Goal: Information Seeking & Learning: Compare options

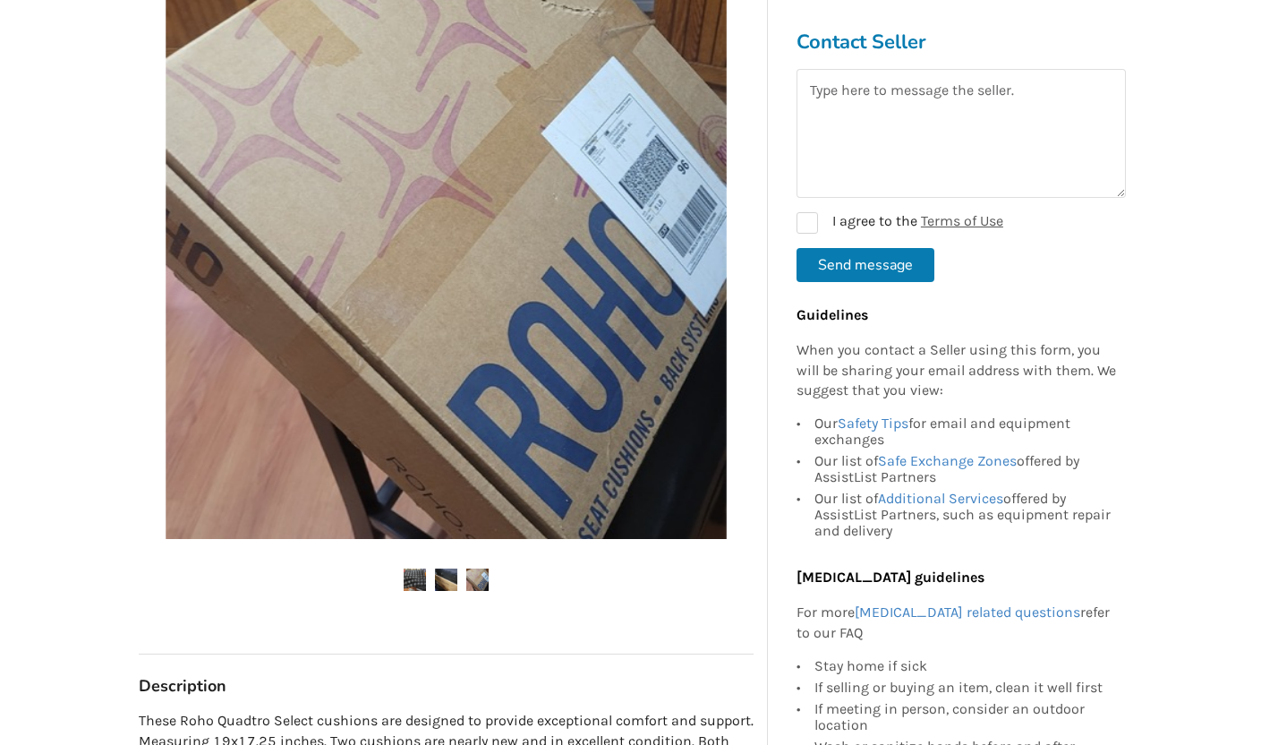
scroll to position [331, 0]
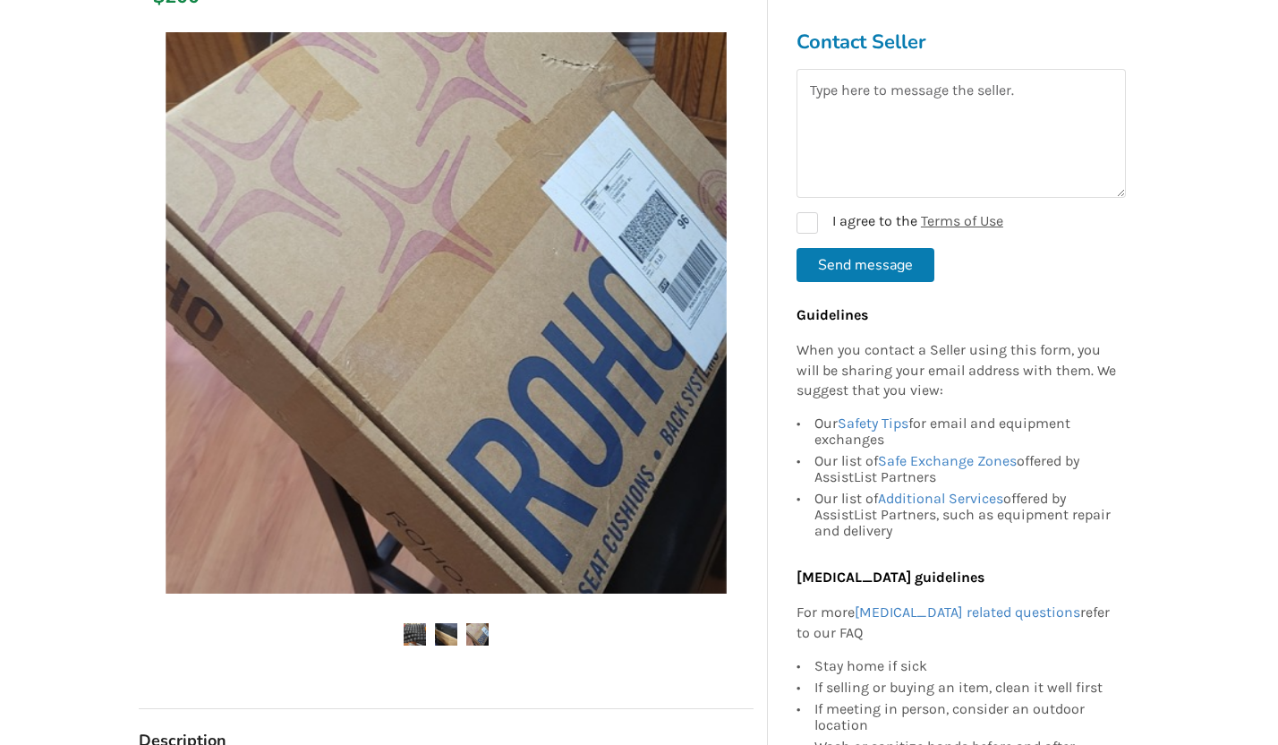
click at [451, 627] on img at bounding box center [446, 634] width 22 height 22
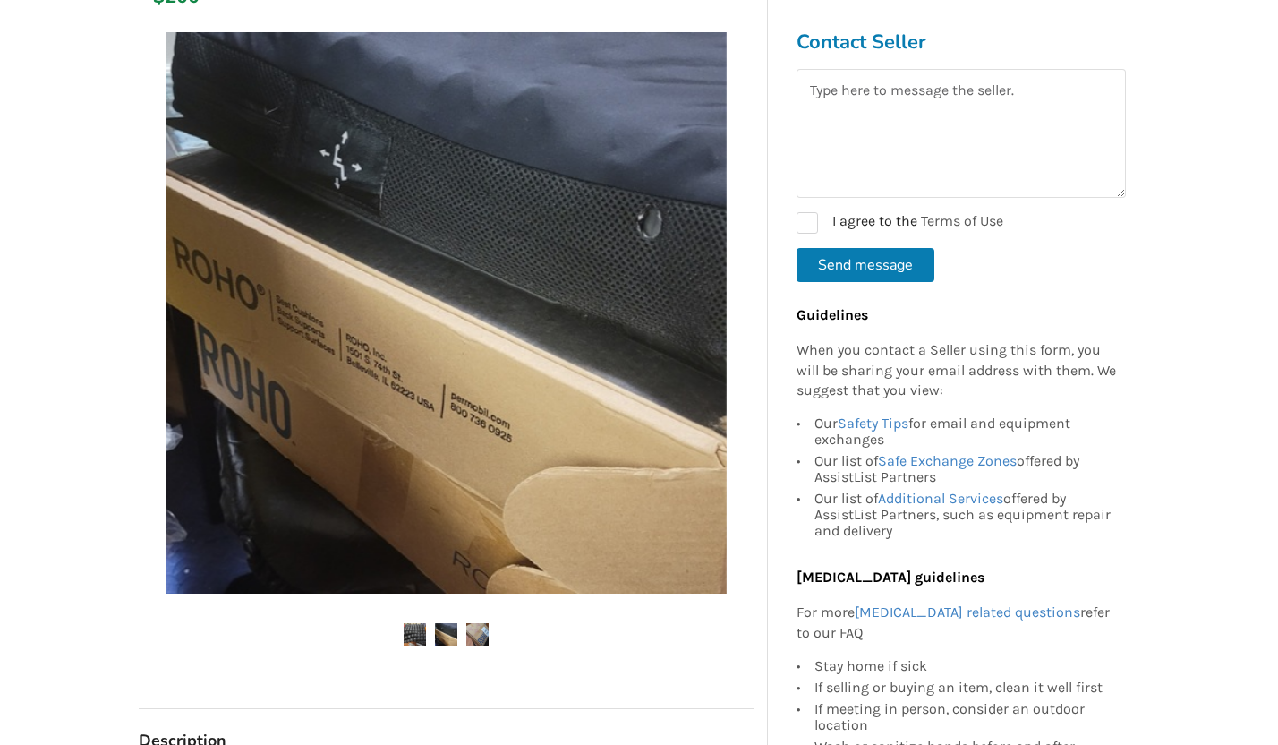
click at [476, 627] on img at bounding box center [477, 634] width 22 height 22
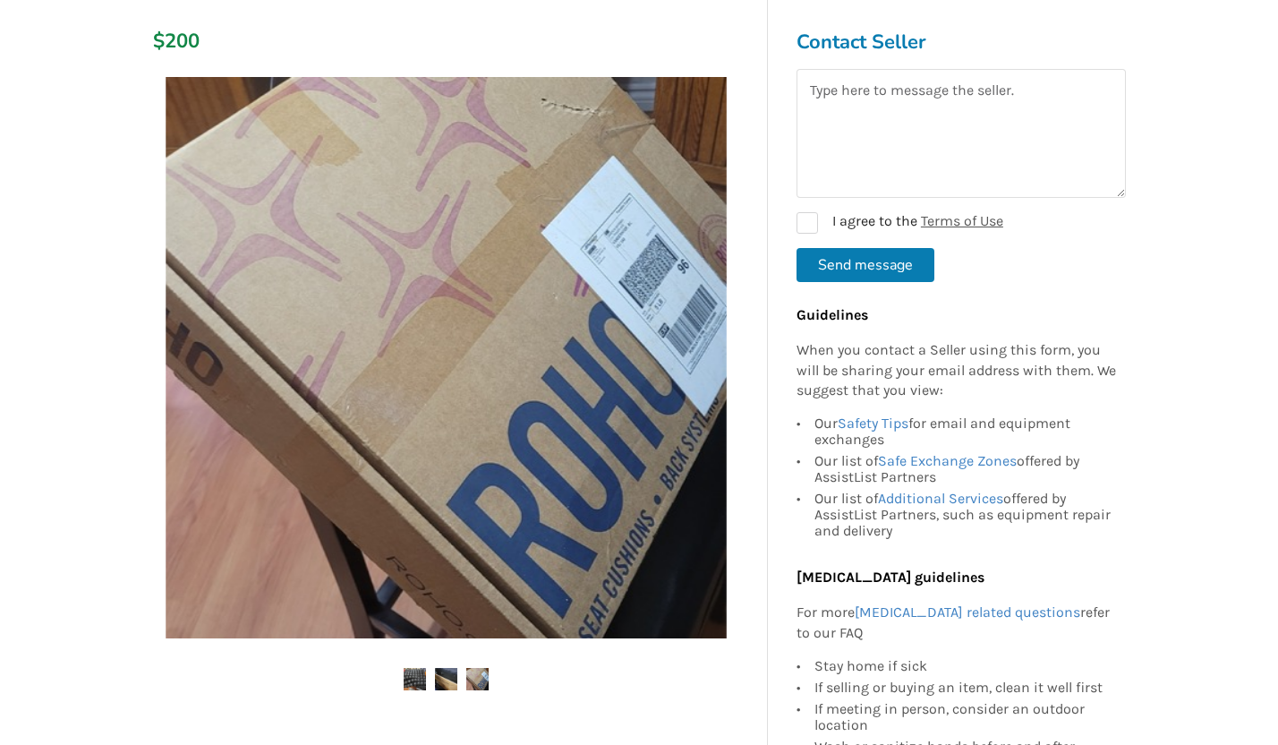
scroll to position [285, 0]
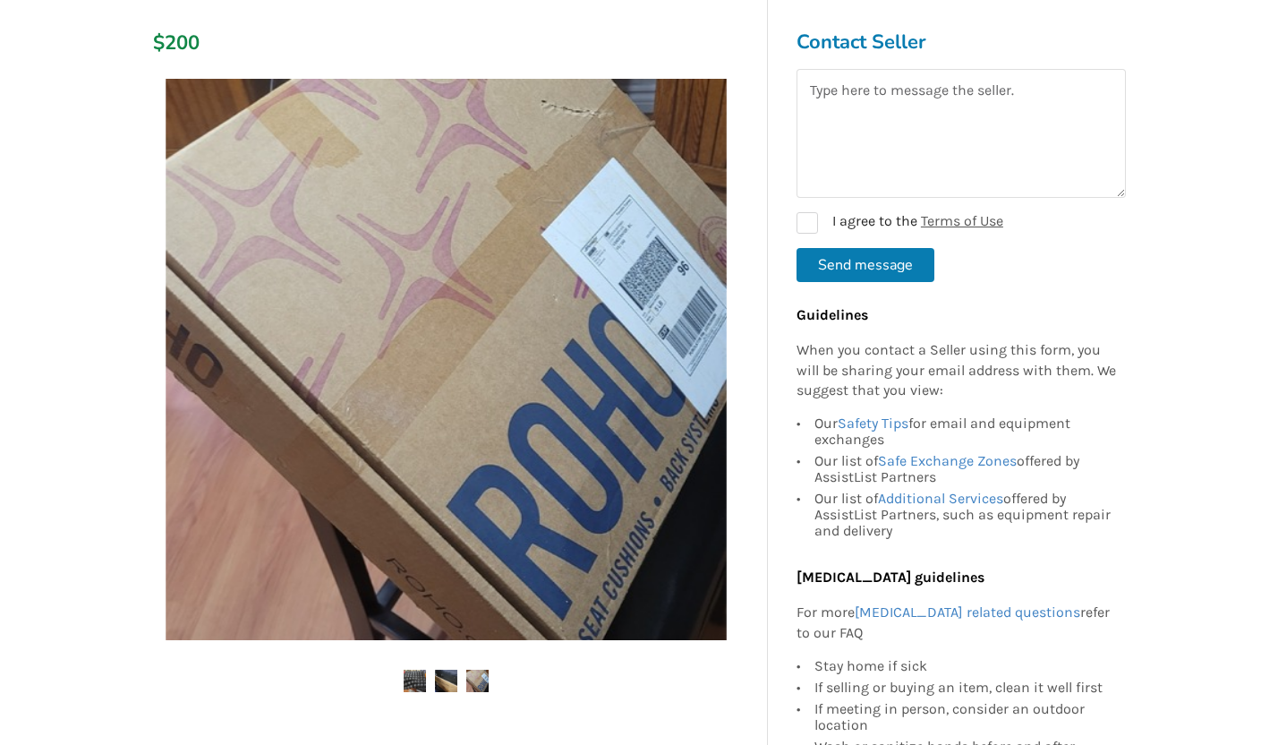
click at [423, 666] on div at bounding box center [446, 398] width 615 height 656
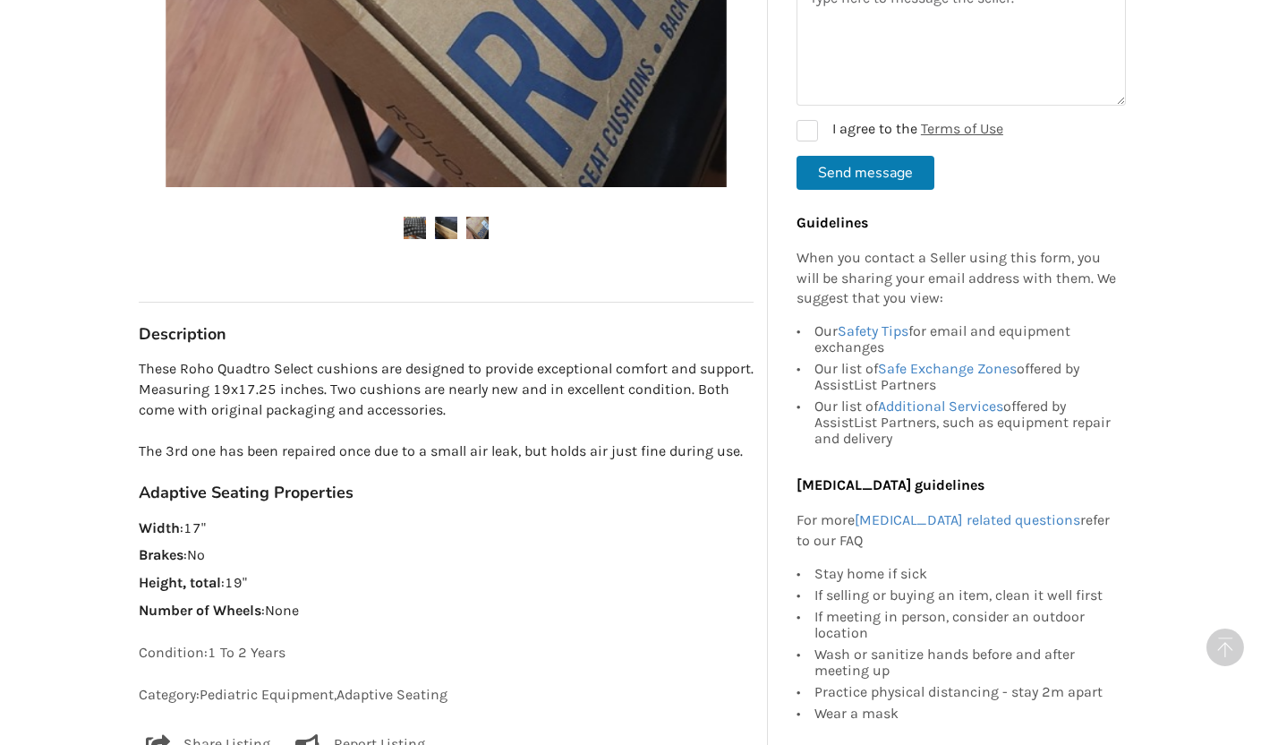
scroll to position [0, 0]
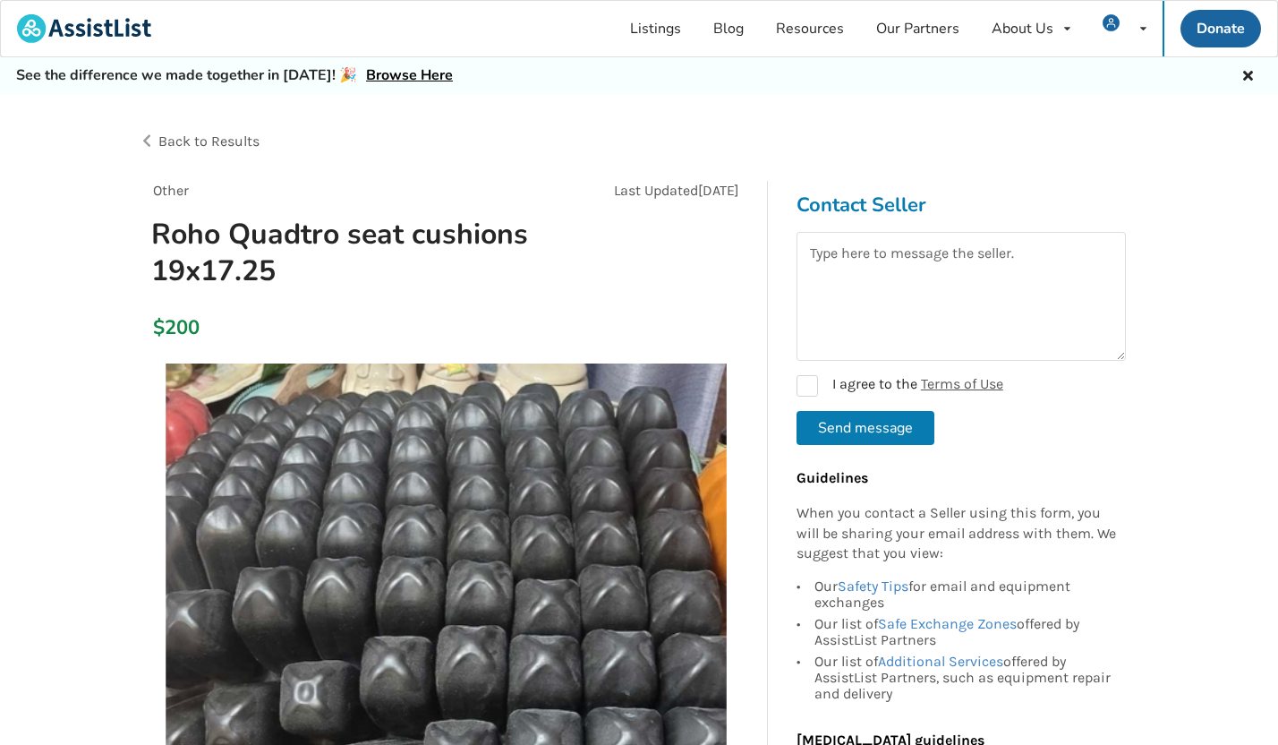
click at [171, 141] on span "Back to Results" at bounding box center [208, 140] width 101 height 17
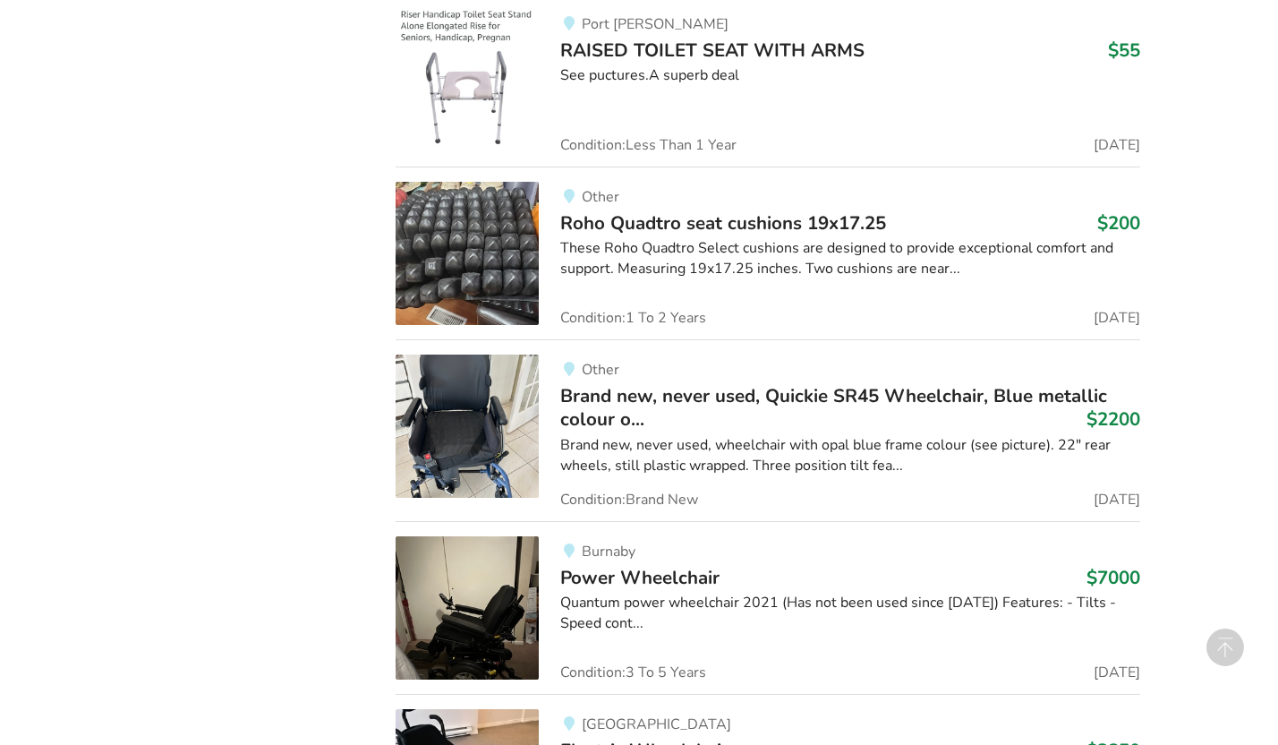
scroll to position [6938, 0]
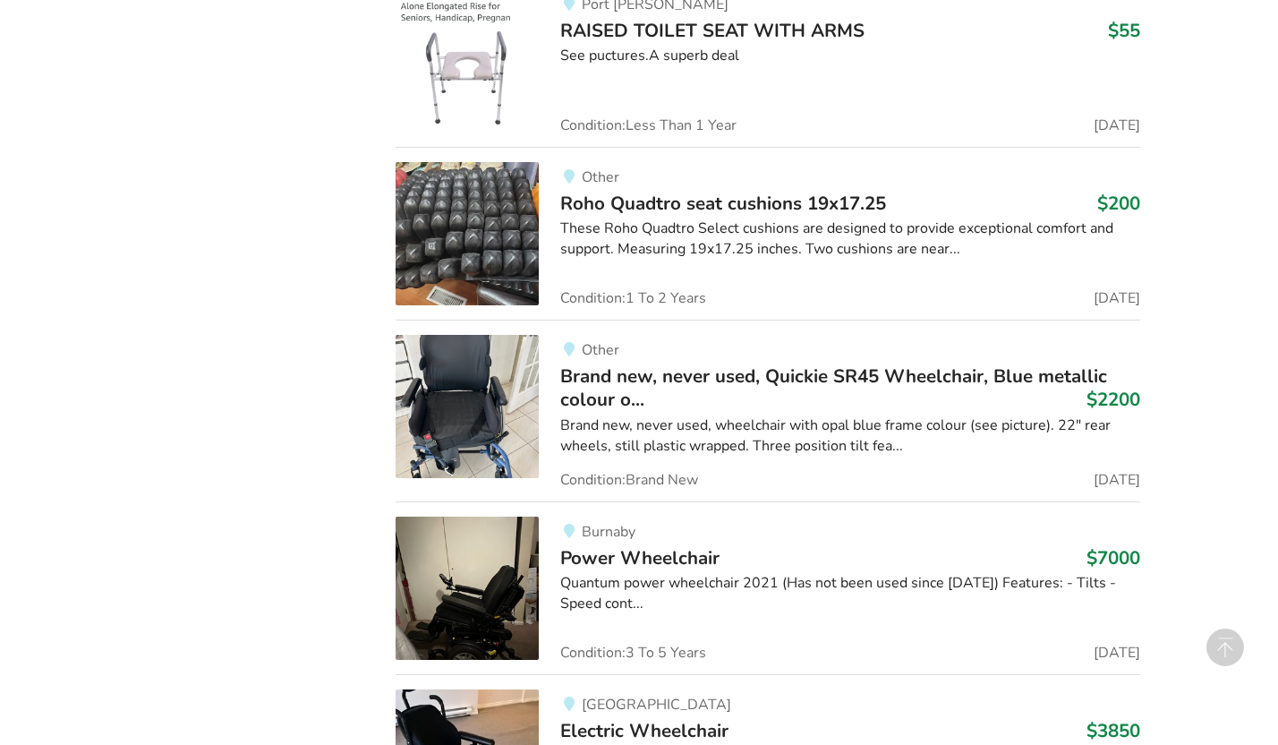
click at [687, 379] on span "Brand new, never used, Quickie SR45 Wheelchair, Blue metallic colour o..." at bounding box center [833, 387] width 547 height 48
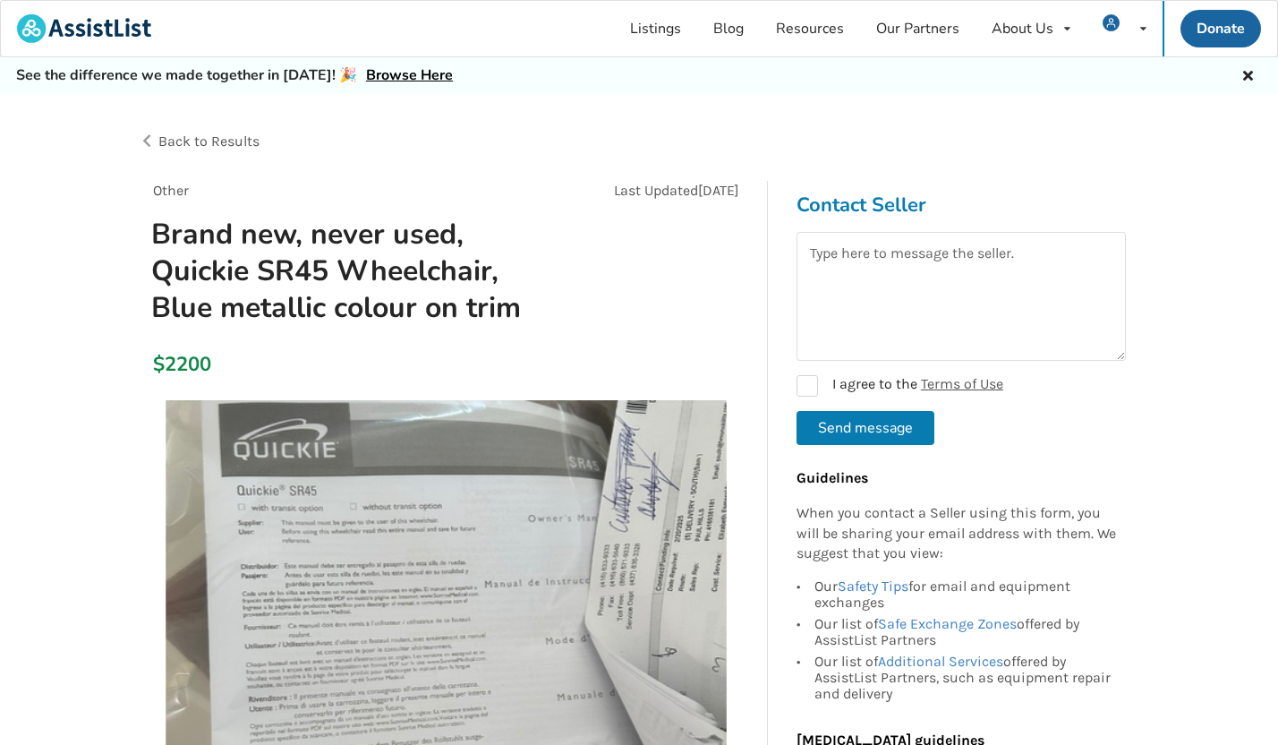
click at [229, 135] on span "Back to Results" at bounding box center [208, 140] width 101 height 17
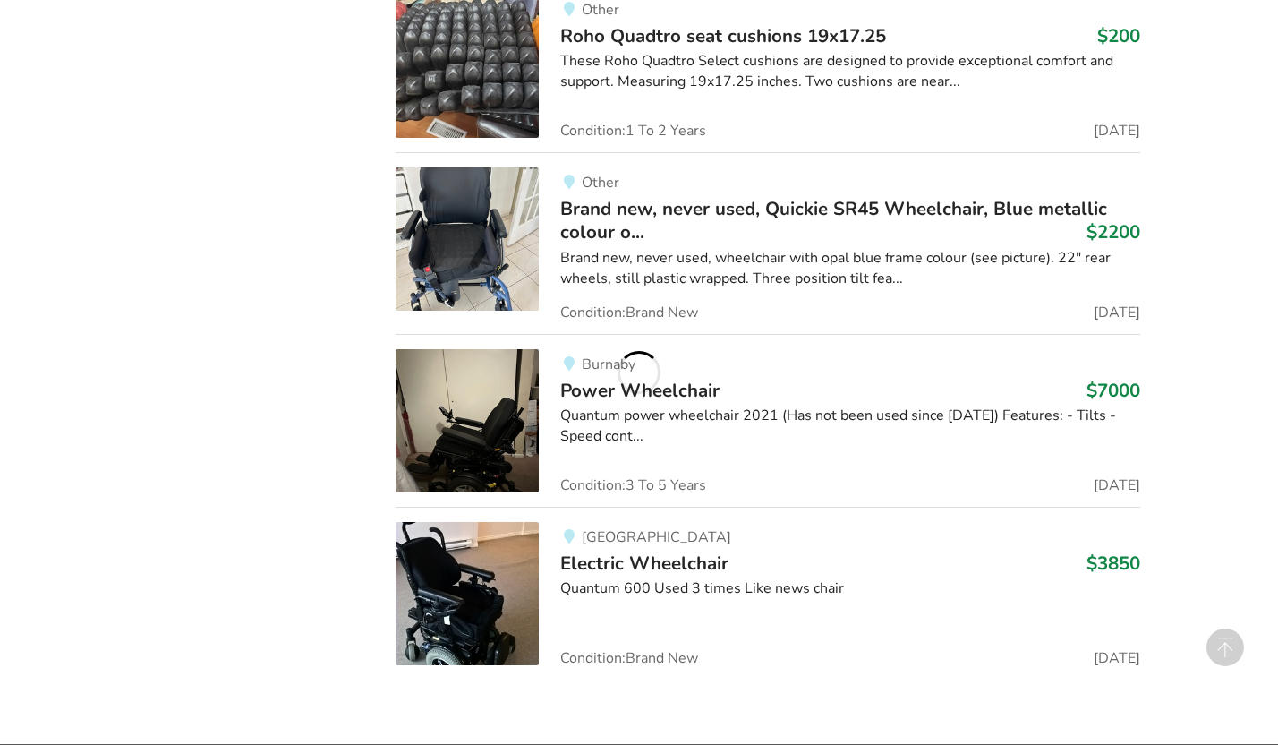
scroll to position [7122, 0]
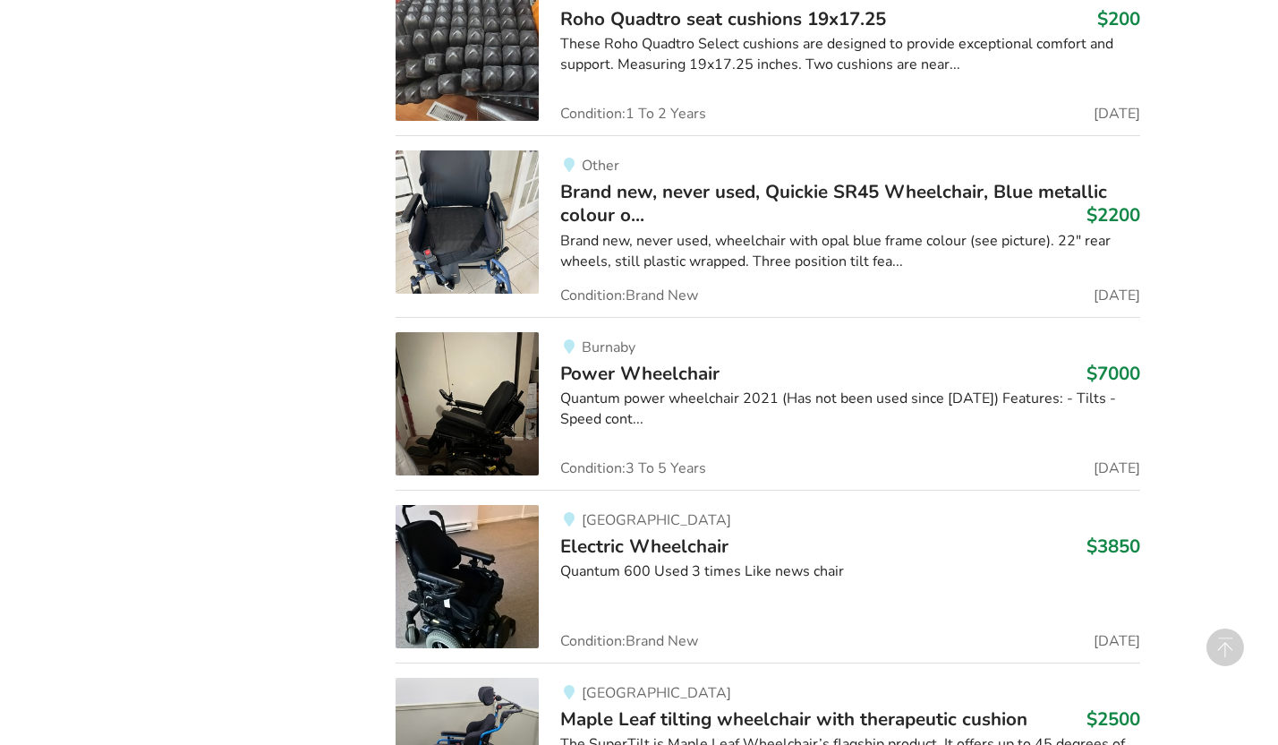
click at [623, 371] on span "Power Wheelchair" at bounding box center [639, 373] width 159 height 25
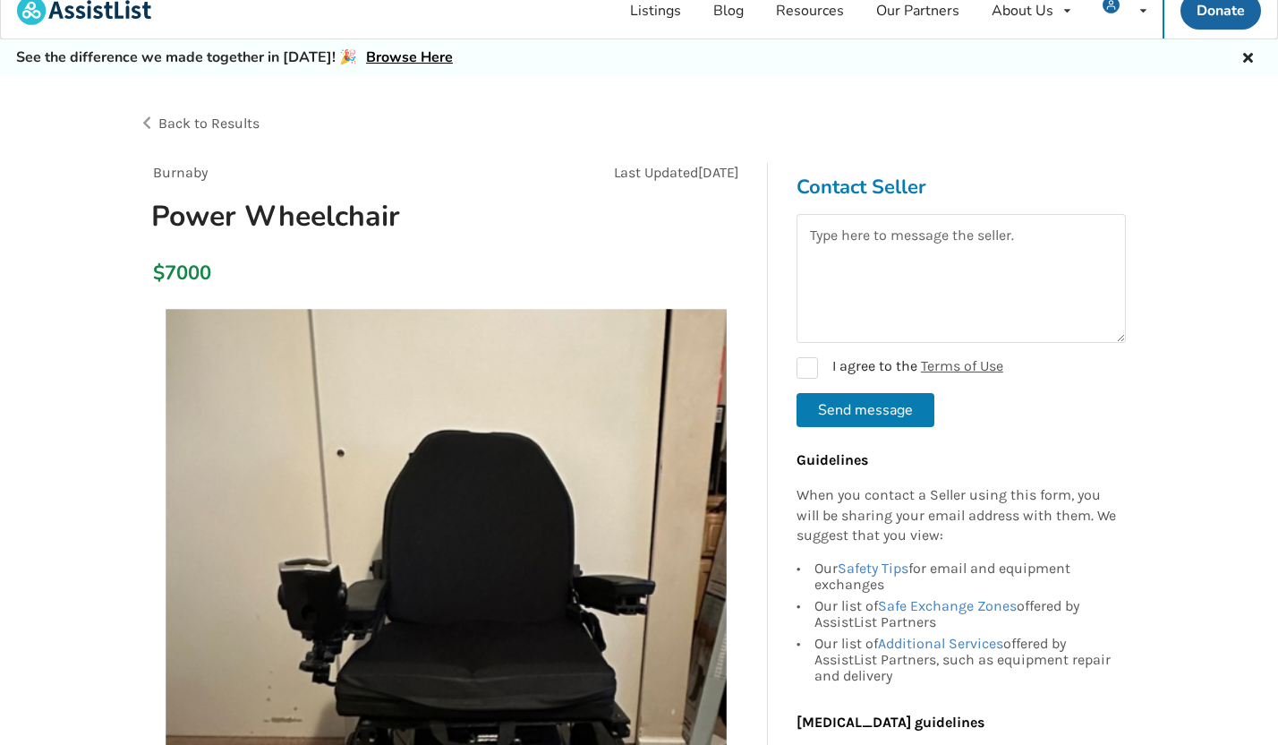
click at [232, 125] on span "Back to Results" at bounding box center [208, 123] width 101 height 17
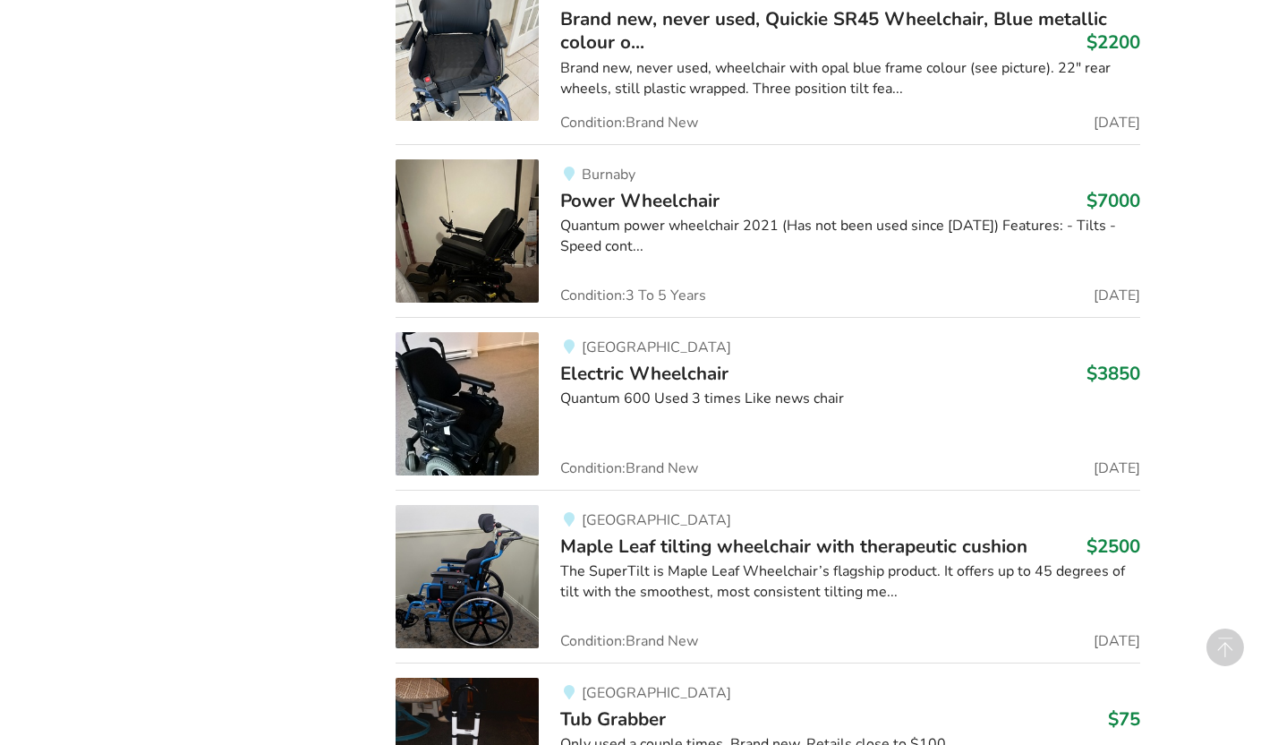
scroll to position [7353, 0]
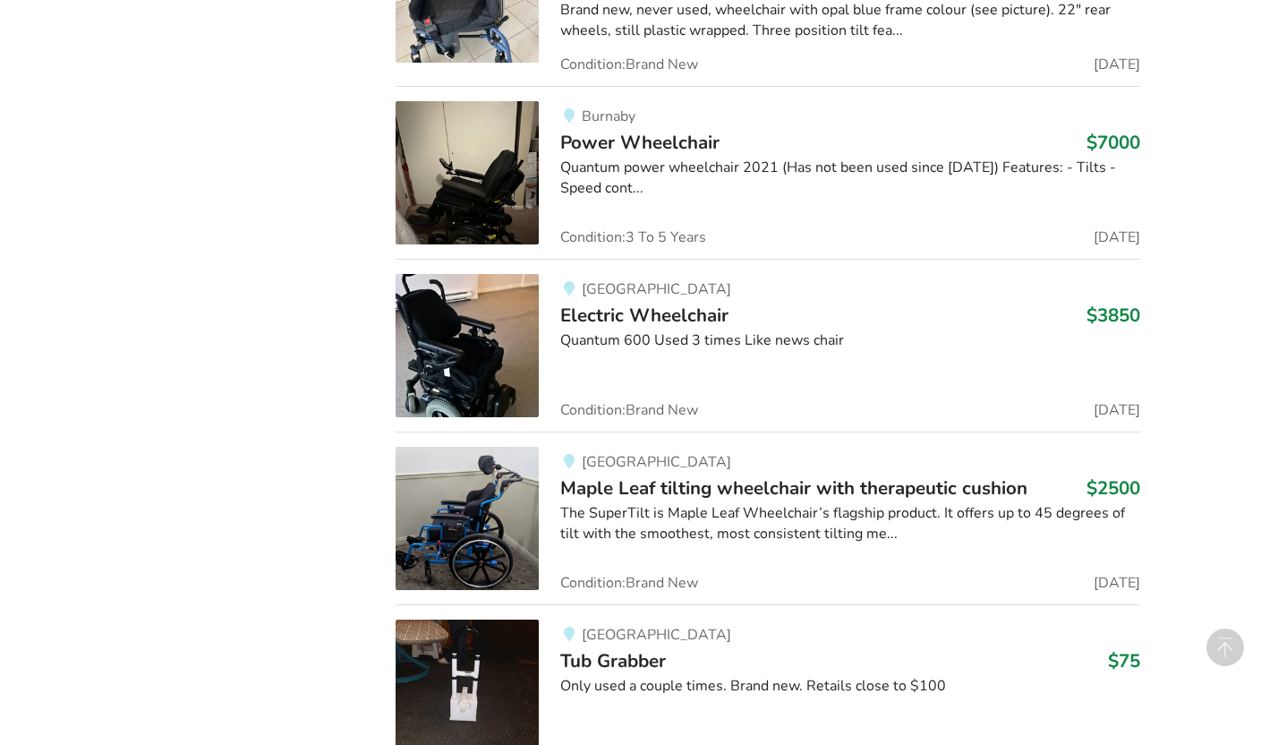
click at [622, 309] on span "Electric Wheelchair" at bounding box center [644, 315] width 168 height 25
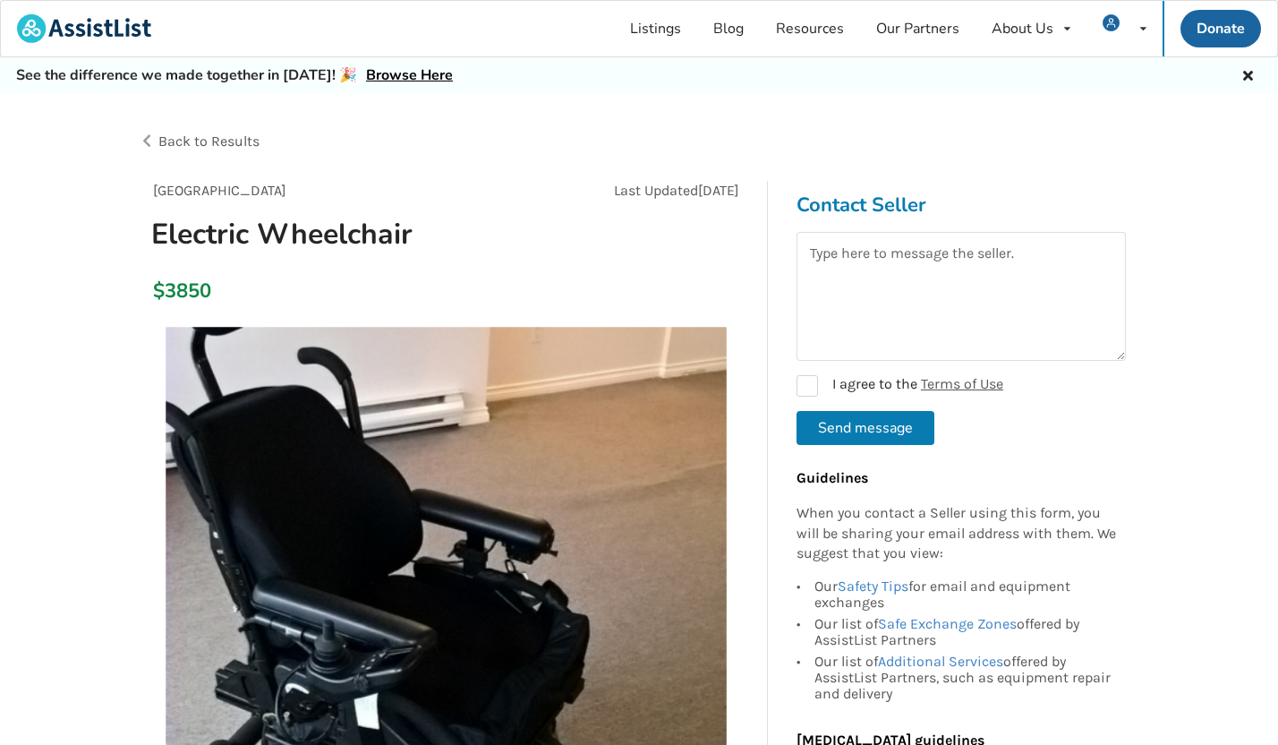
click at [234, 137] on span "Back to Results" at bounding box center [208, 140] width 101 height 17
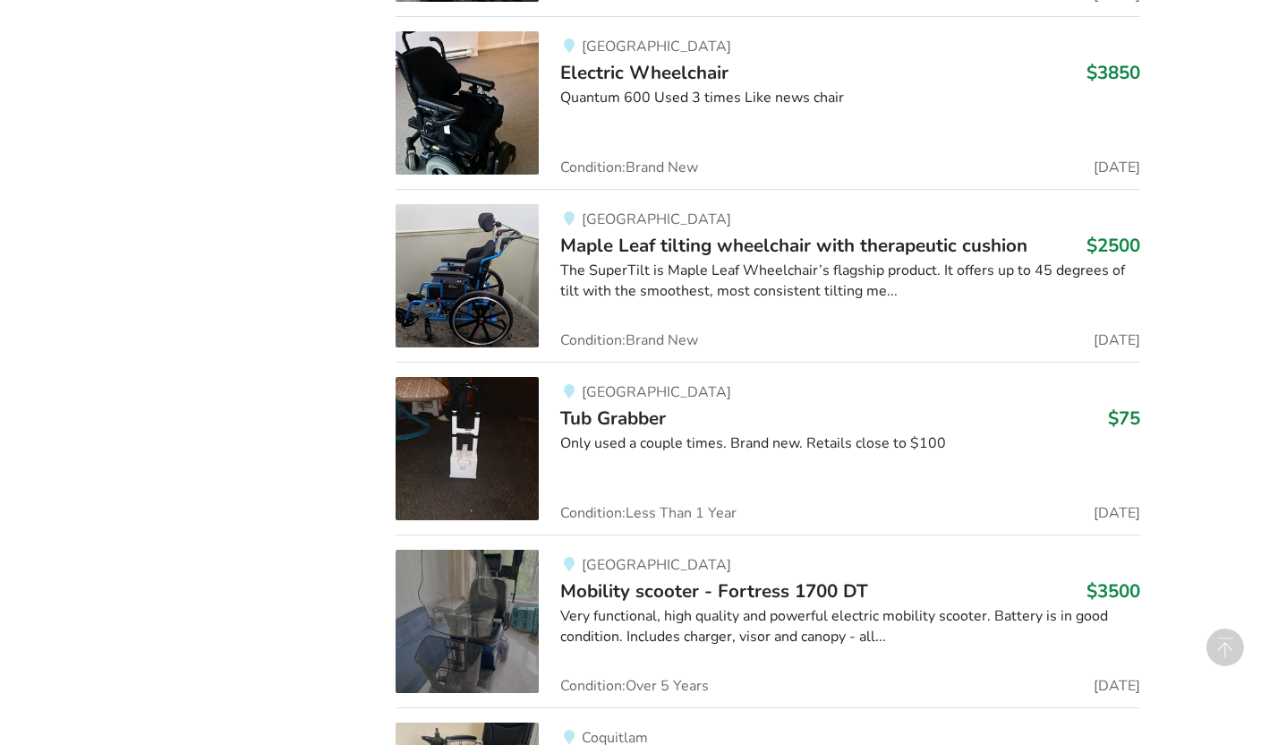
scroll to position [7616, 0]
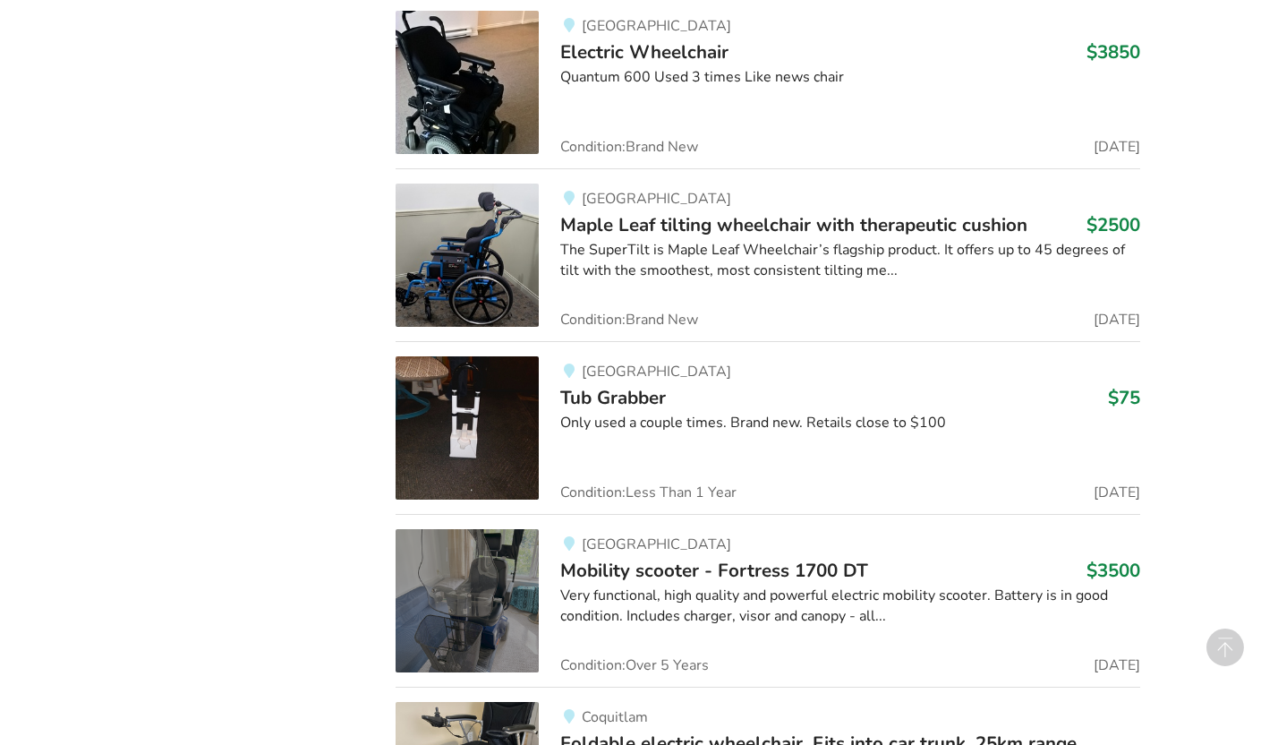
click at [752, 221] on span "Maple Leaf tilting wheelchair with therapeutic cushion" at bounding box center [793, 224] width 467 height 25
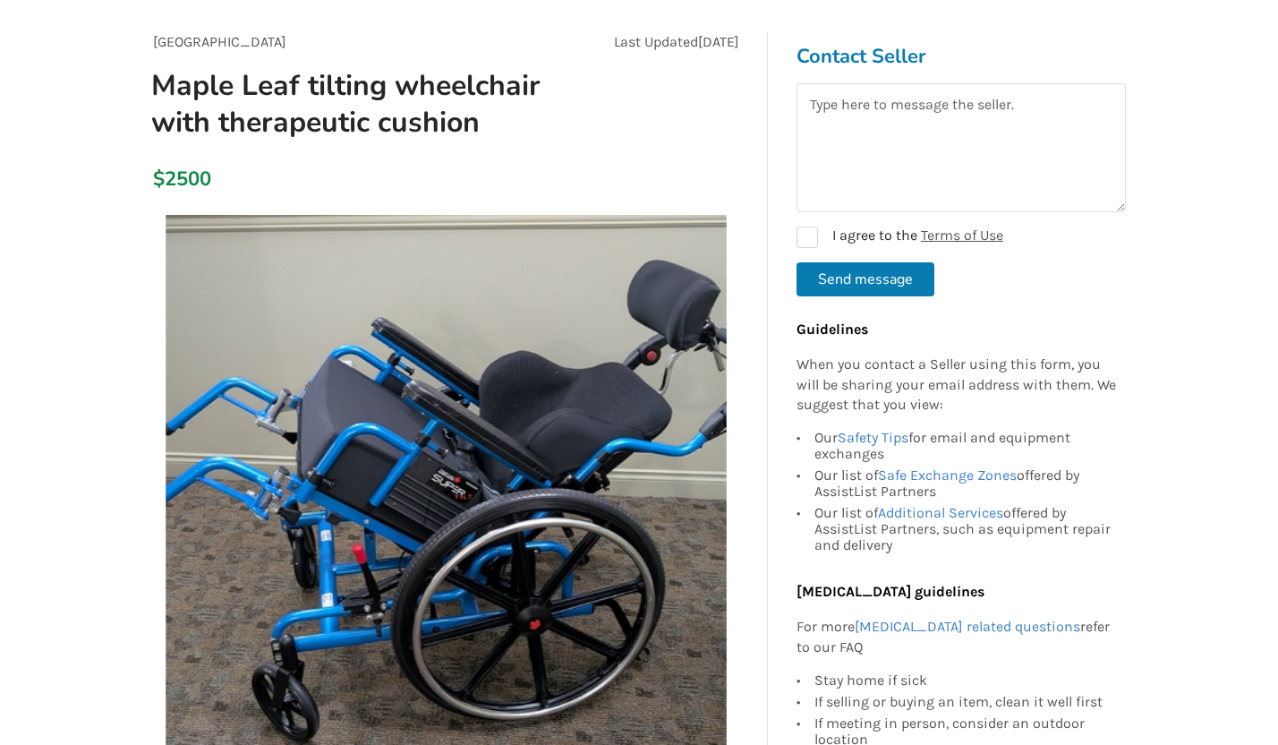
scroll to position [23, 0]
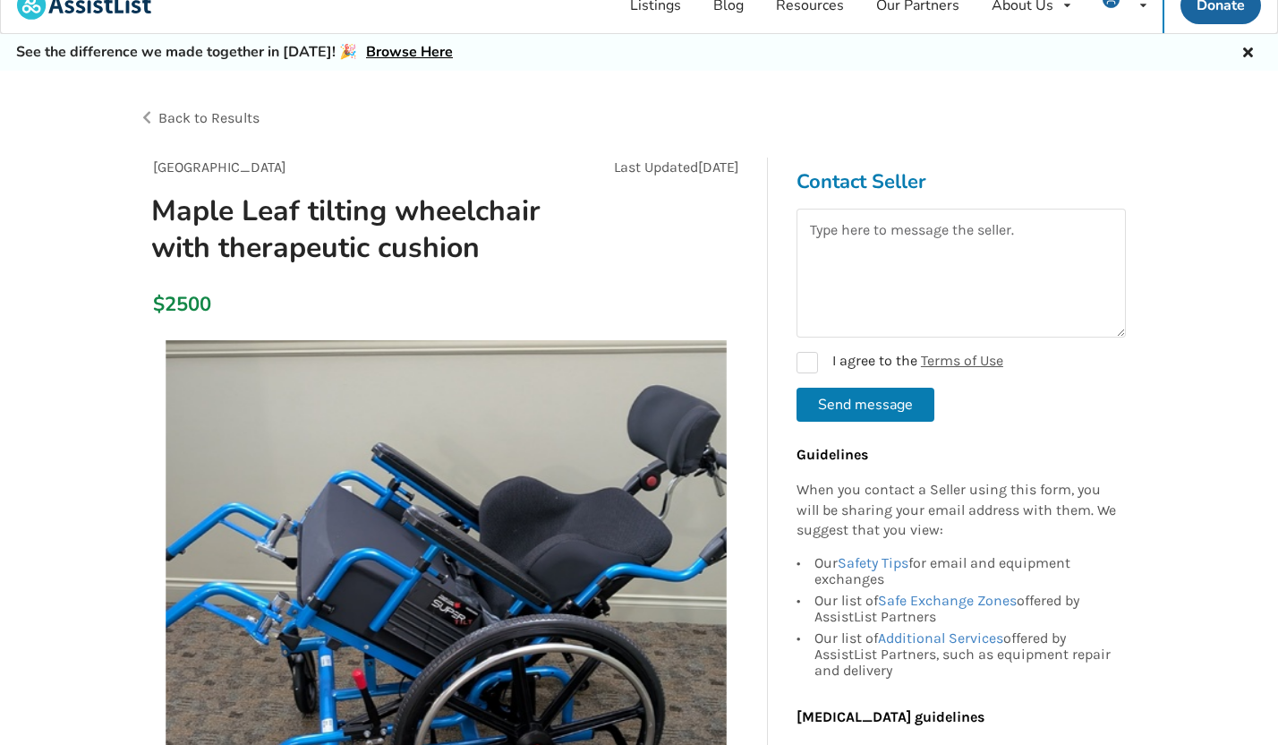
click at [240, 115] on span "Back to Results" at bounding box center [208, 117] width 101 height 17
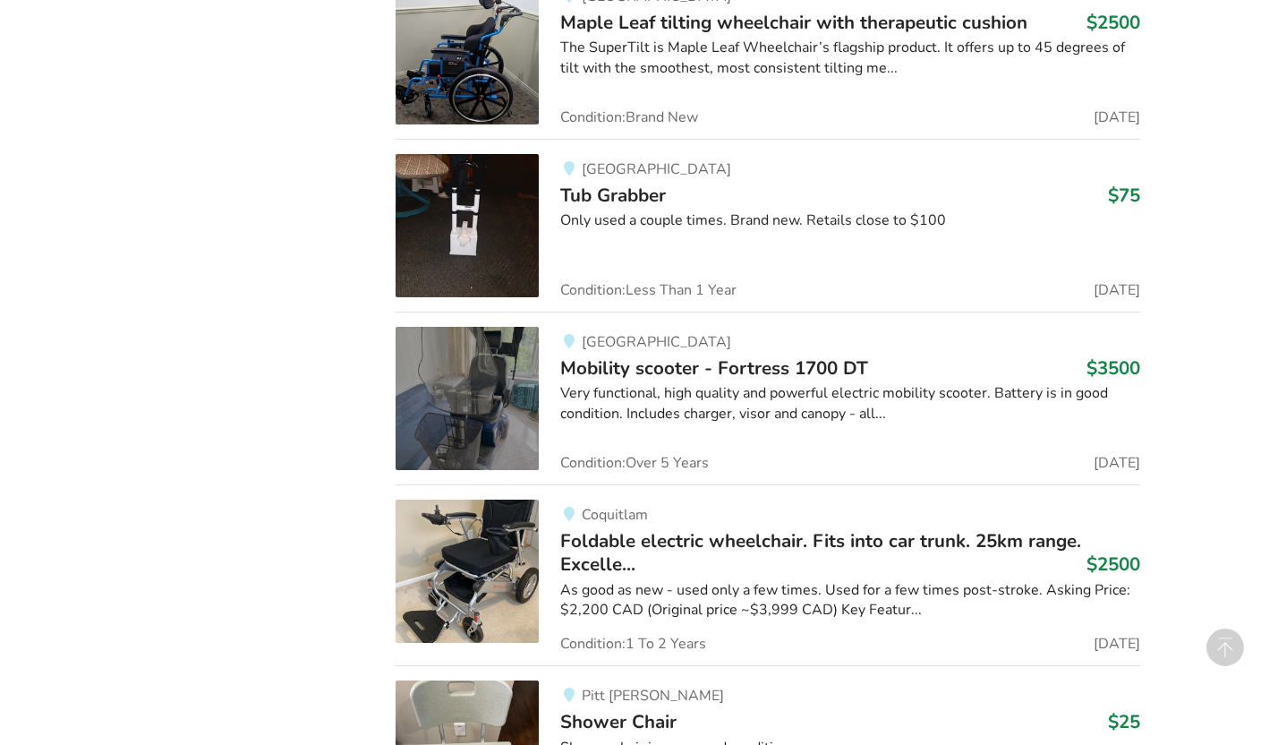
scroll to position [7843, 0]
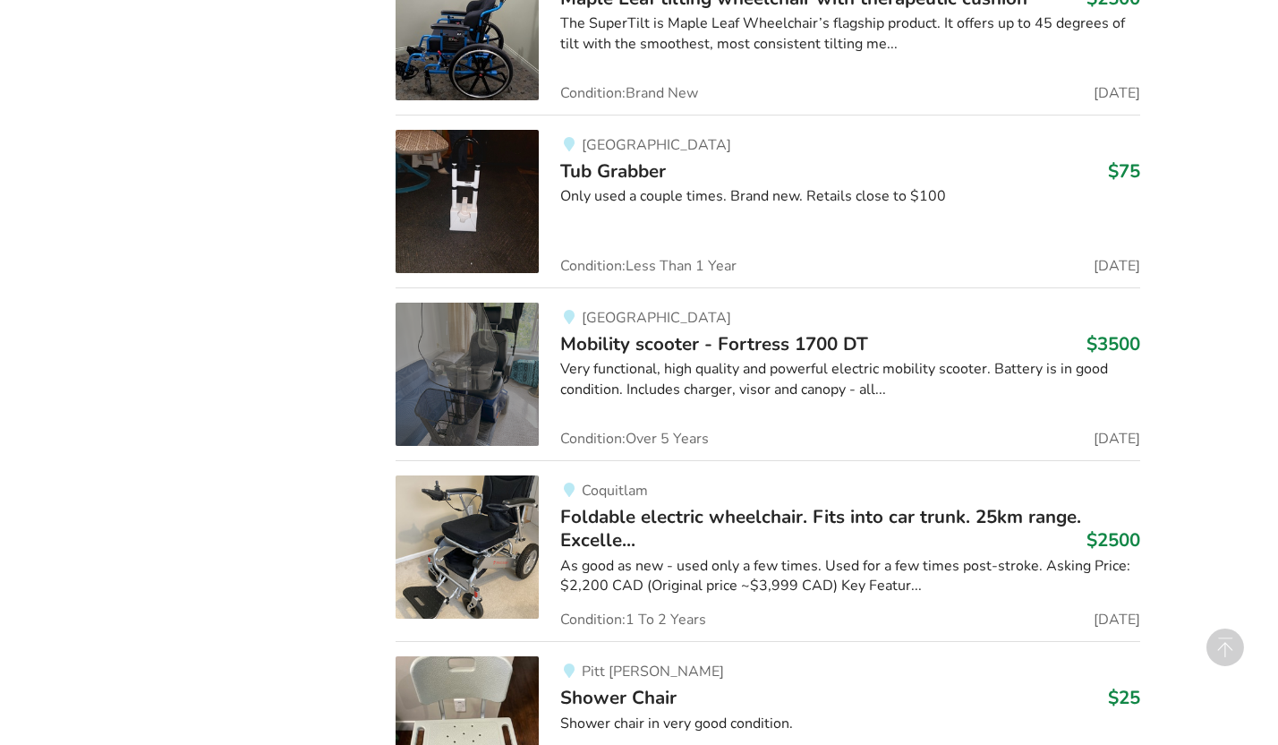
click at [602, 164] on span "Tub Grabber" at bounding box center [613, 170] width 106 height 25
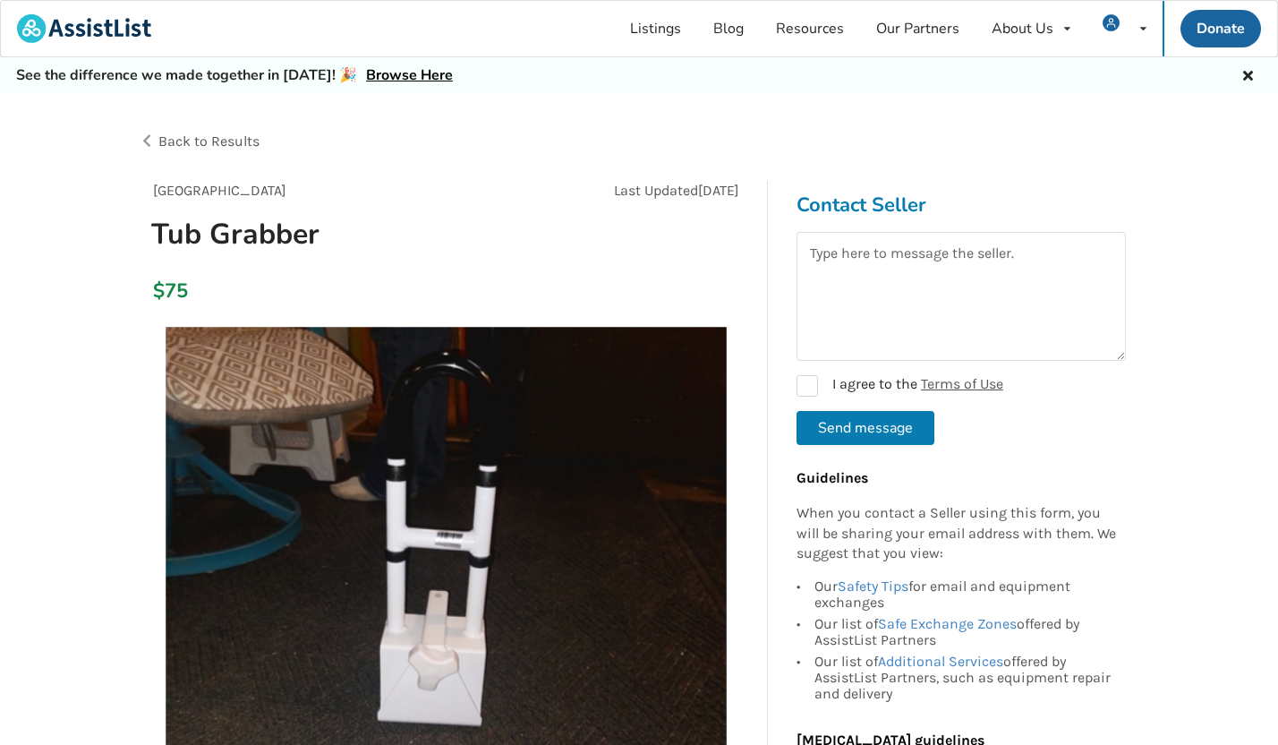
click at [196, 132] on div "Back to Results" at bounding box center [389, 141] width 501 height 50
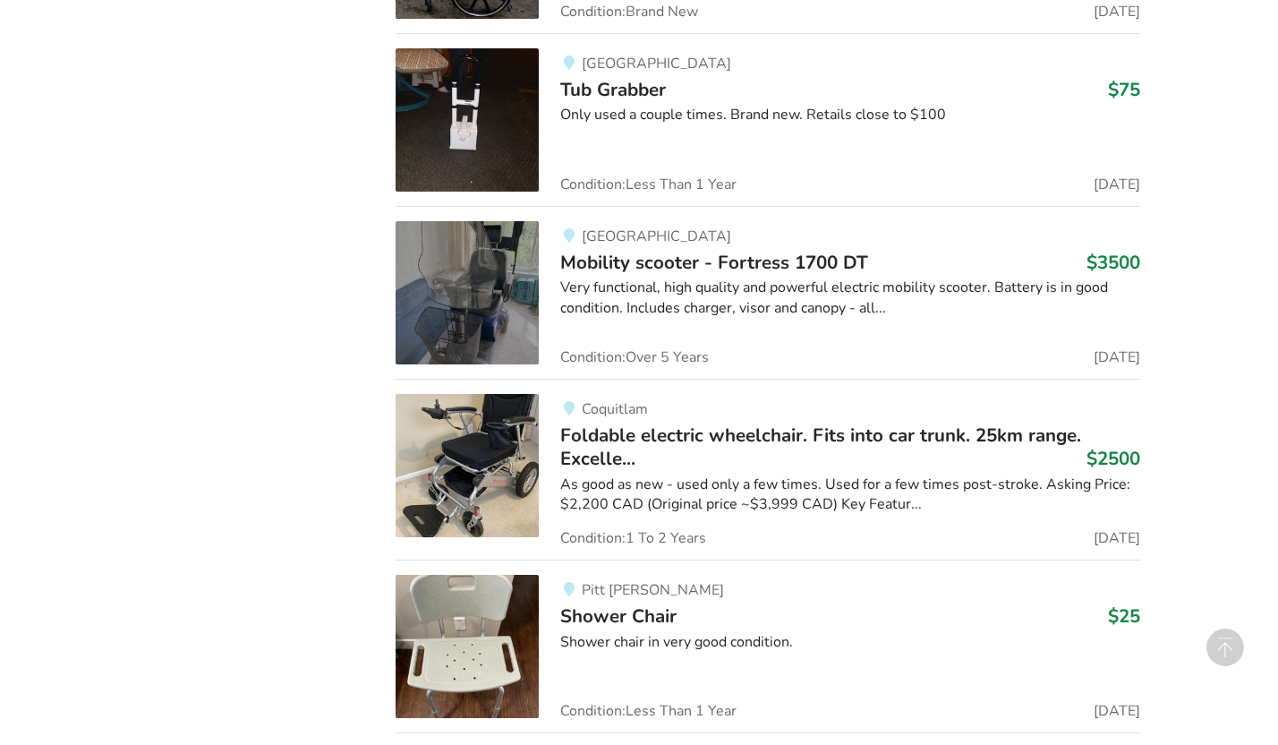
scroll to position [7916, 0]
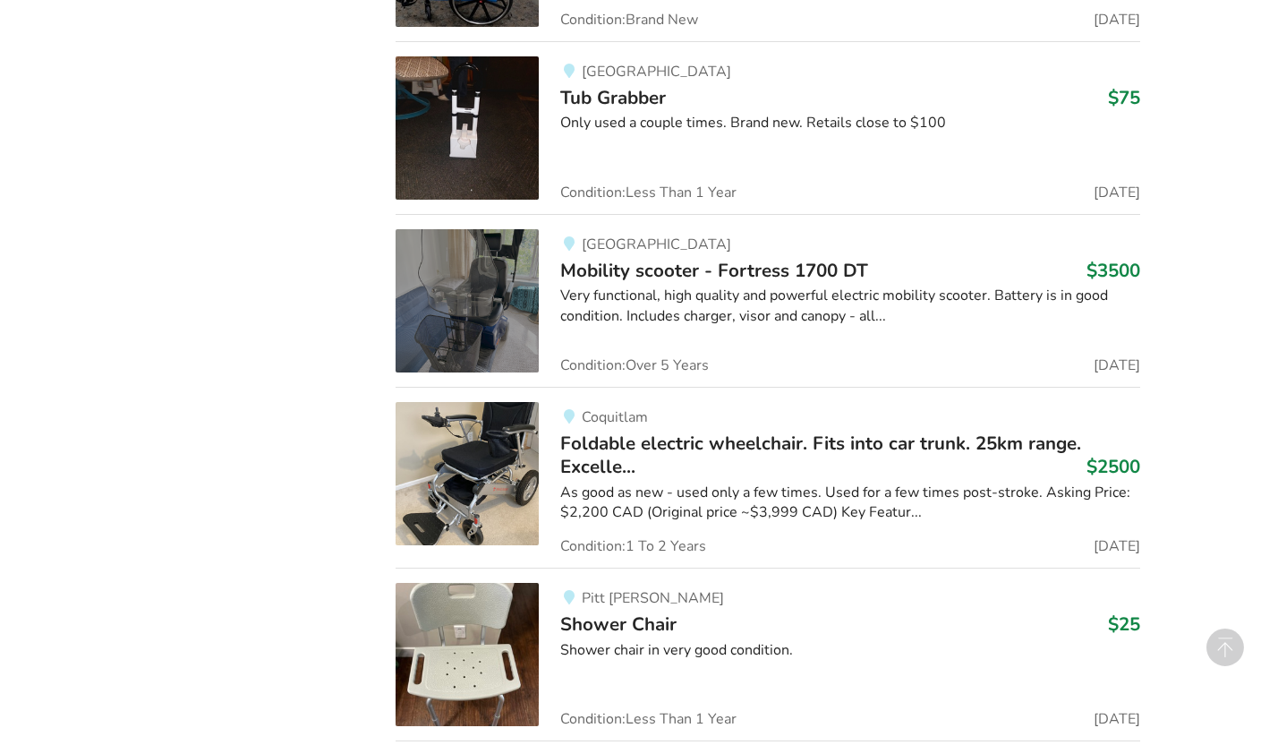
click at [637, 274] on span "Mobility scooter - Fortress 1700 DT" at bounding box center [714, 270] width 308 height 25
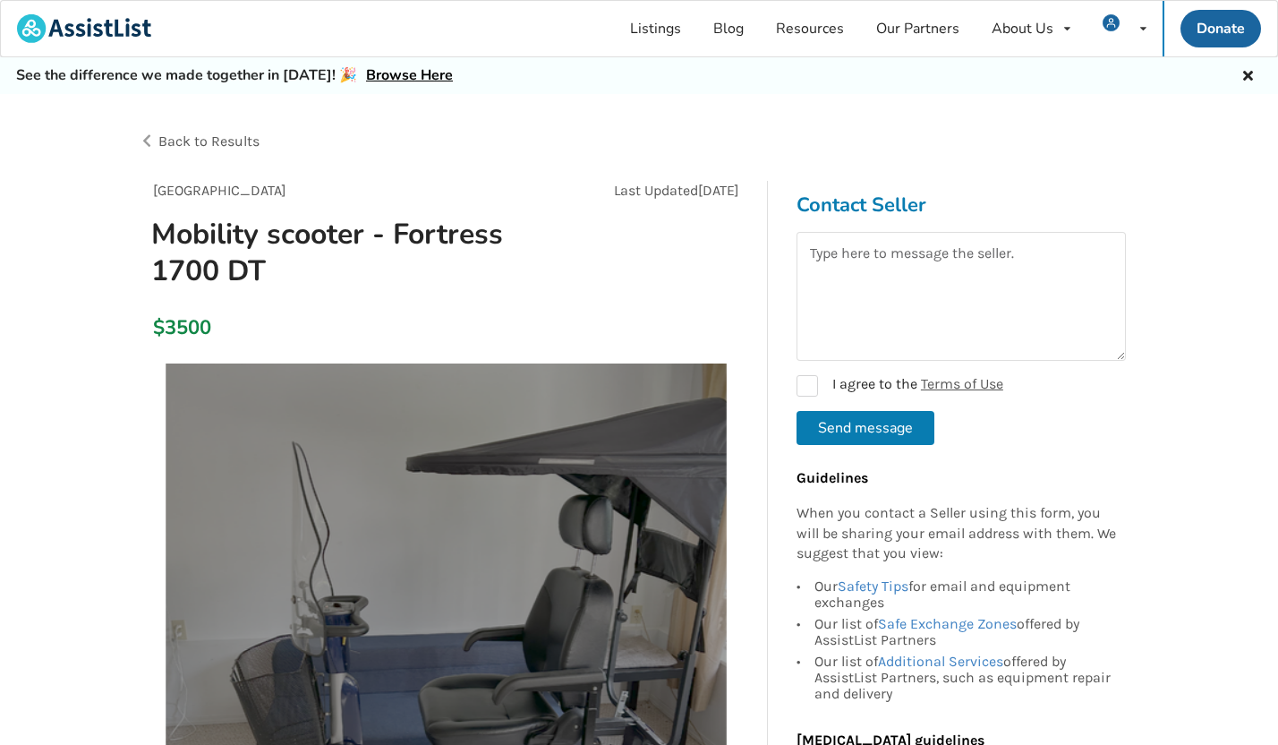
click at [234, 151] on div "Back to Results" at bounding box center [389, 141] width 501 height 50
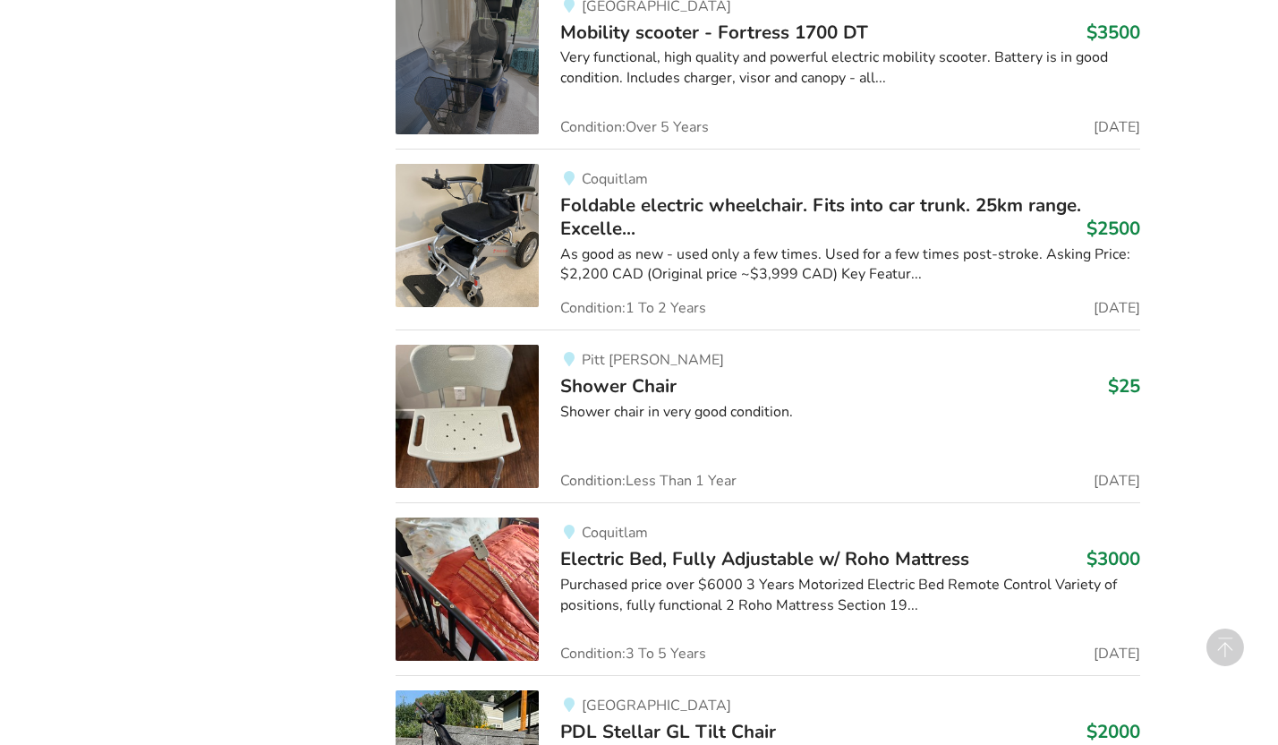
scroll to position [8183, 0]
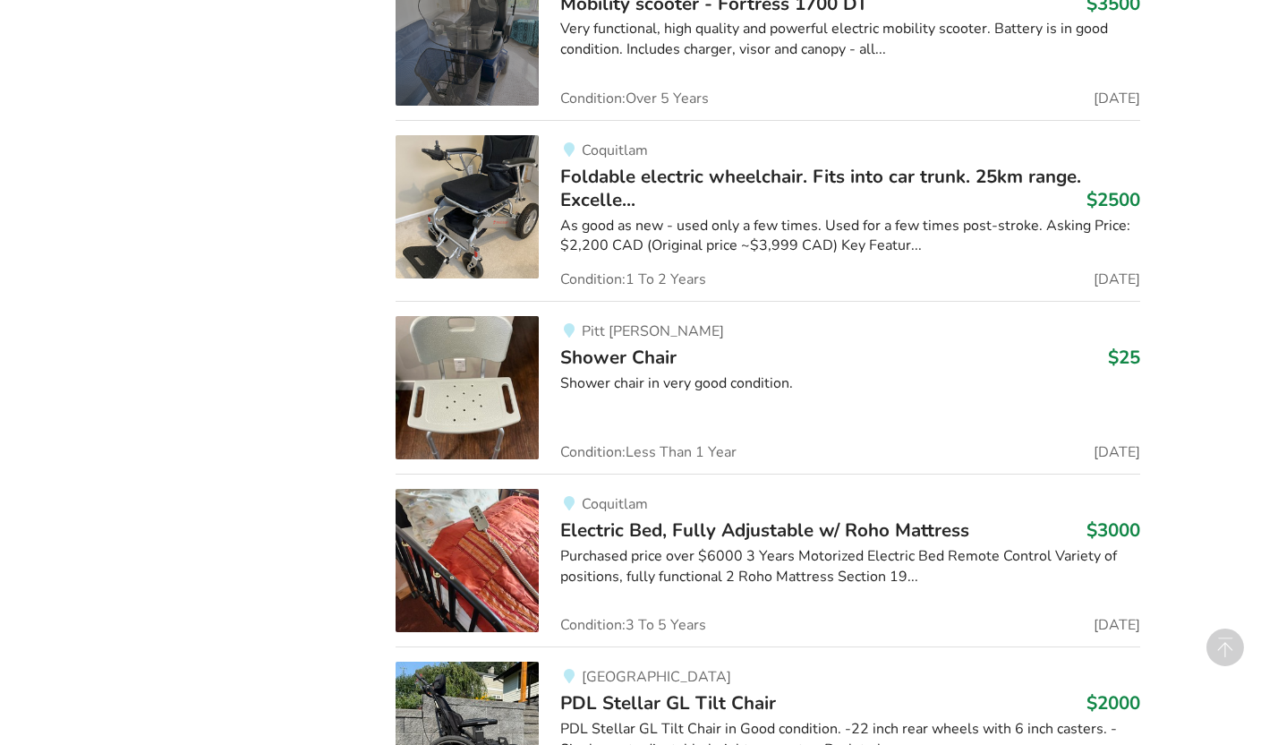
click at [600, 192] on span "Foldable electric wheelchair. Fits into car trunk. 25km range. Excelle..." at bounding box center [820, 188] width 521 height 48
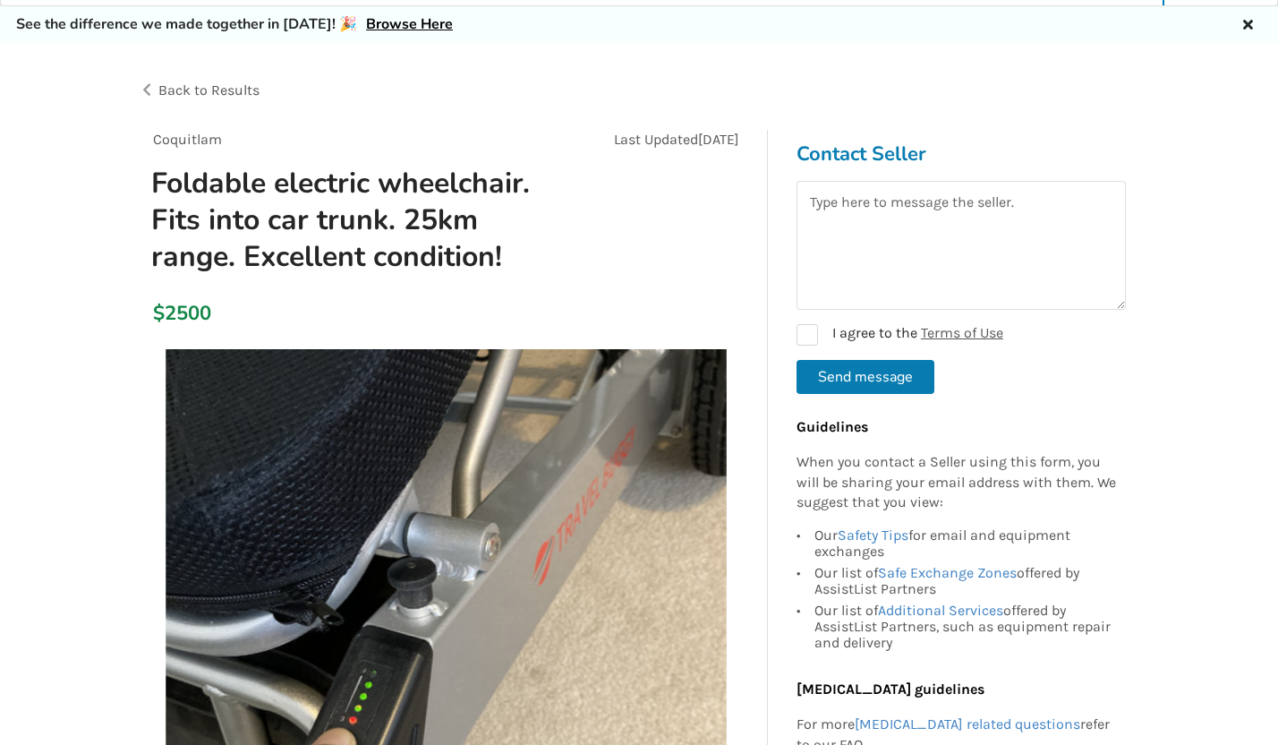
click at [249, 85] on span "Back to Results" at bounding box center [208, 89] width 101 height 17
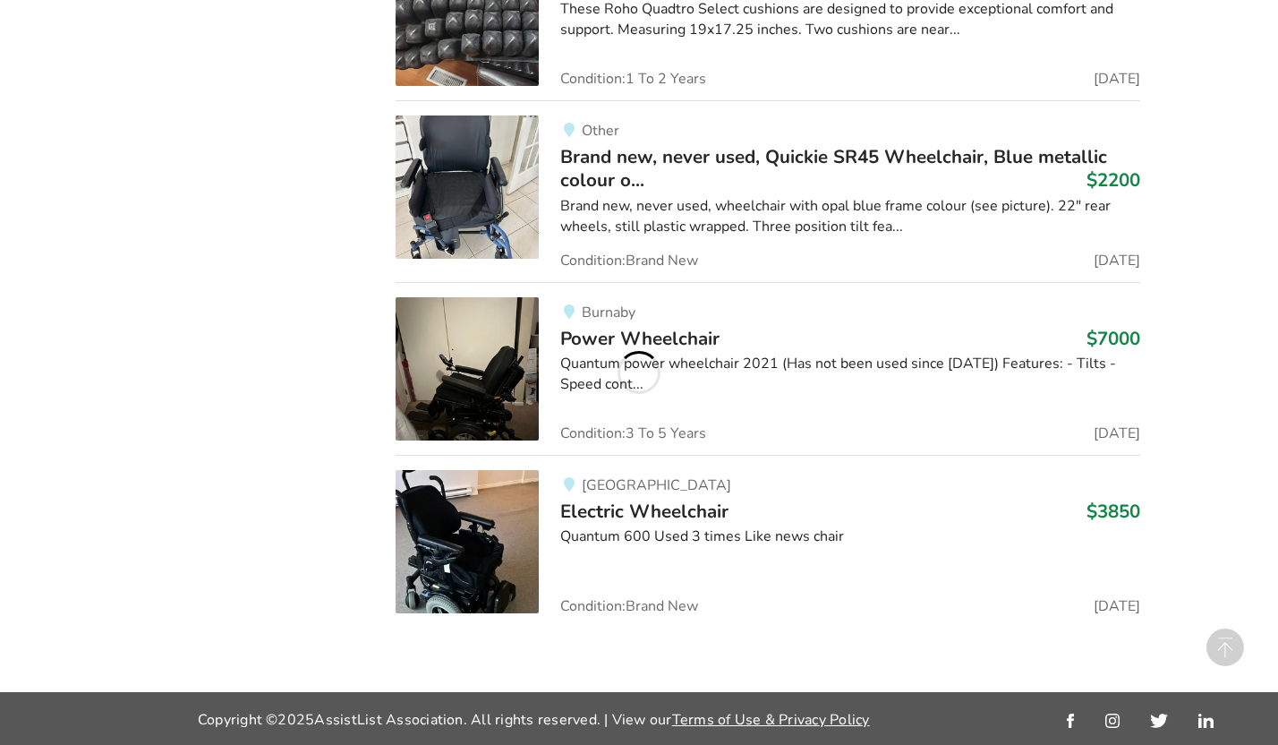
scroll to position [8183, 0]
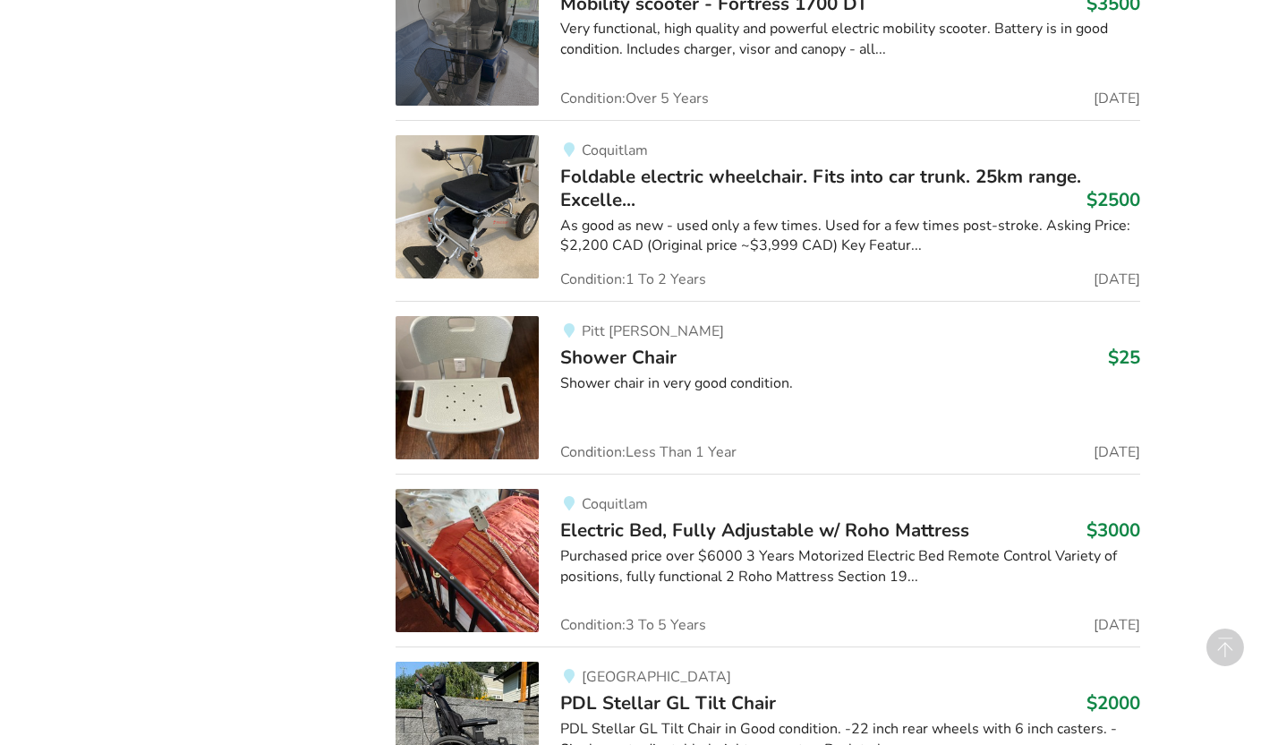
click at [624, 166] on span "Foldable electric wheelchair. Fits into car trunk. 25km range. Excelle..." at bounding box center [820, 188] width 521 height 48
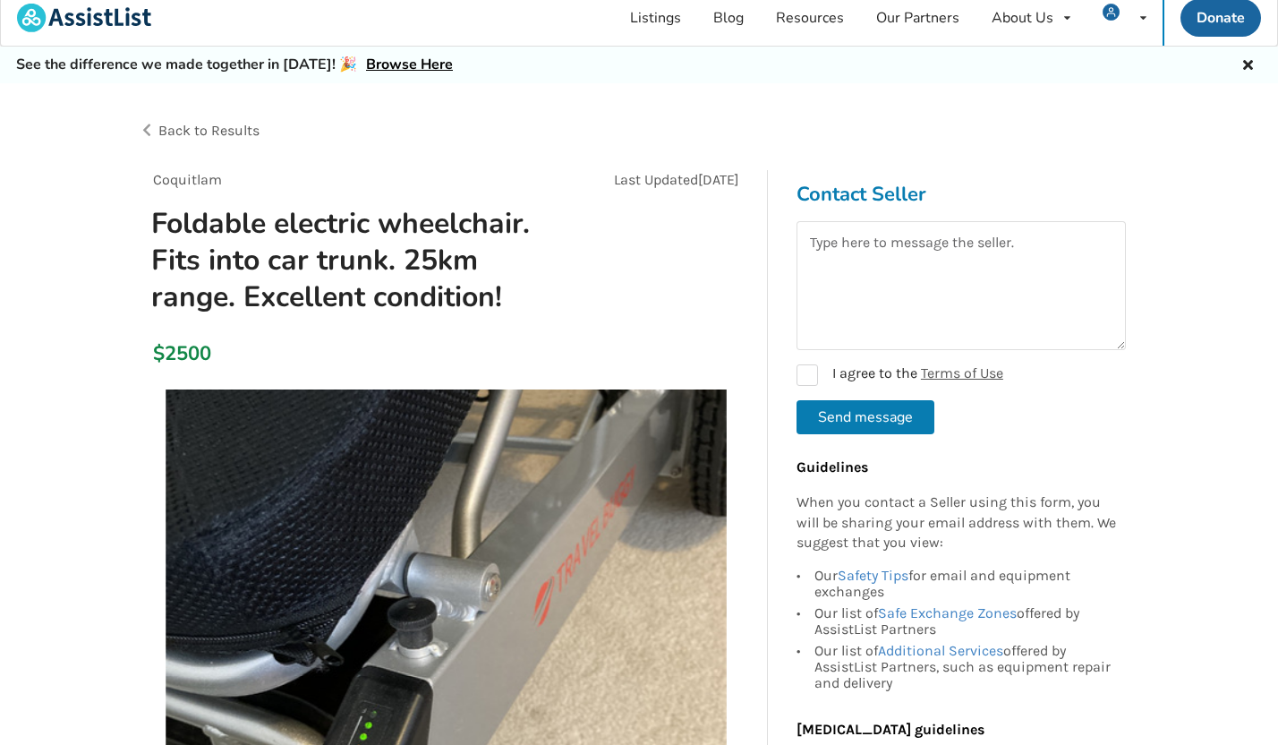
click at [235, 127] on span "Back to Results" at bounding box center [208, 130] width 101 height 17
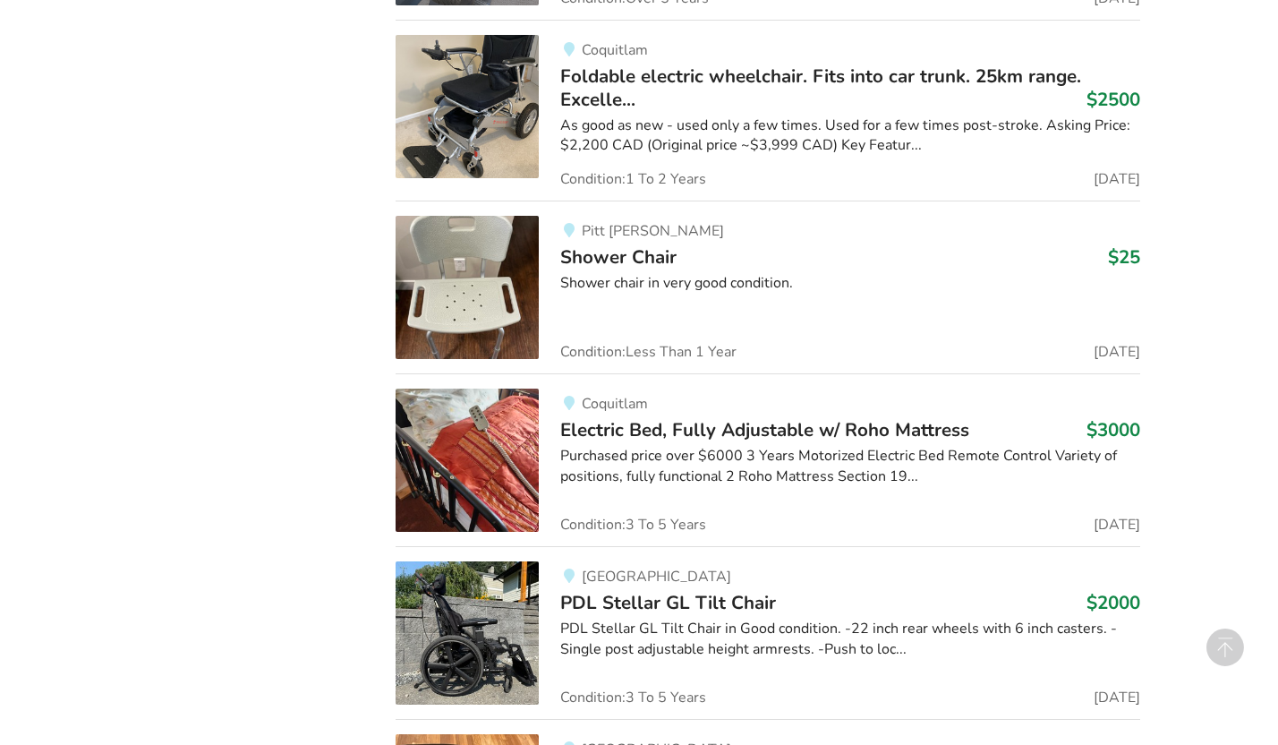
scroll to position [8297, 0]
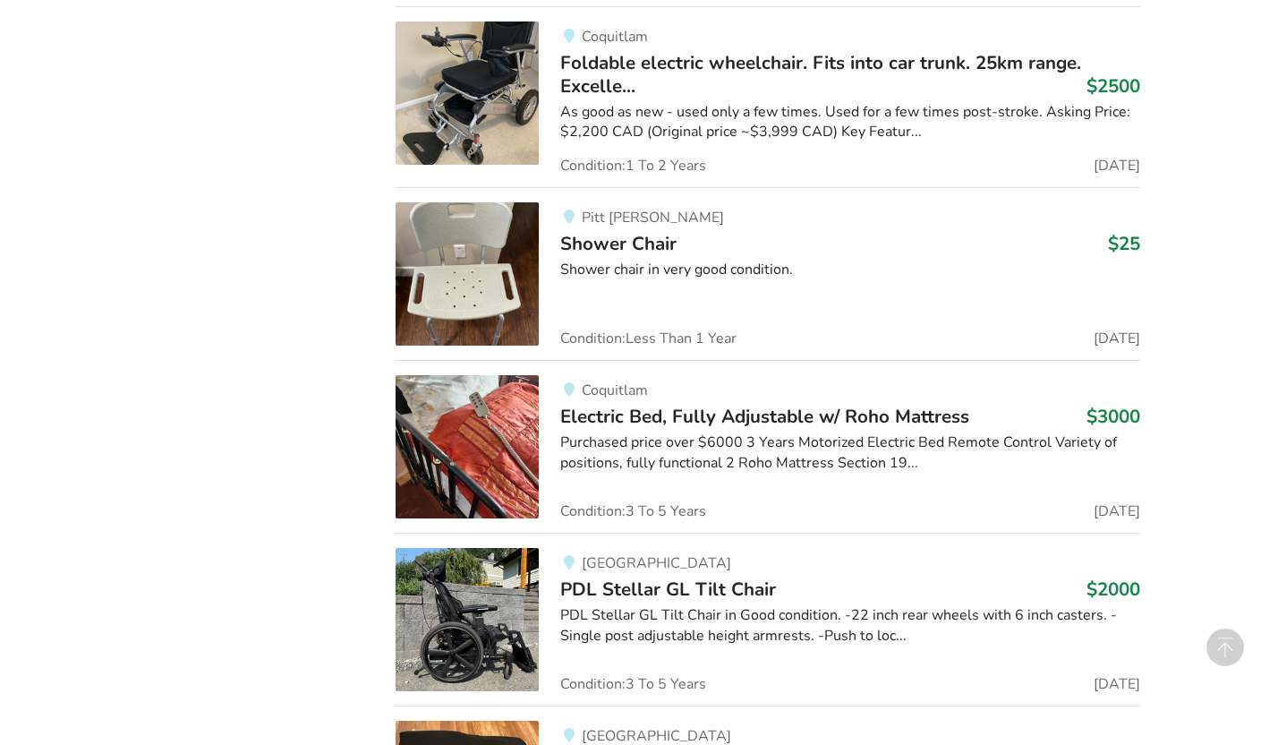
click at [595, 245] on span "Shower Chair" at bounding box center [618, 243] width 116 height 25
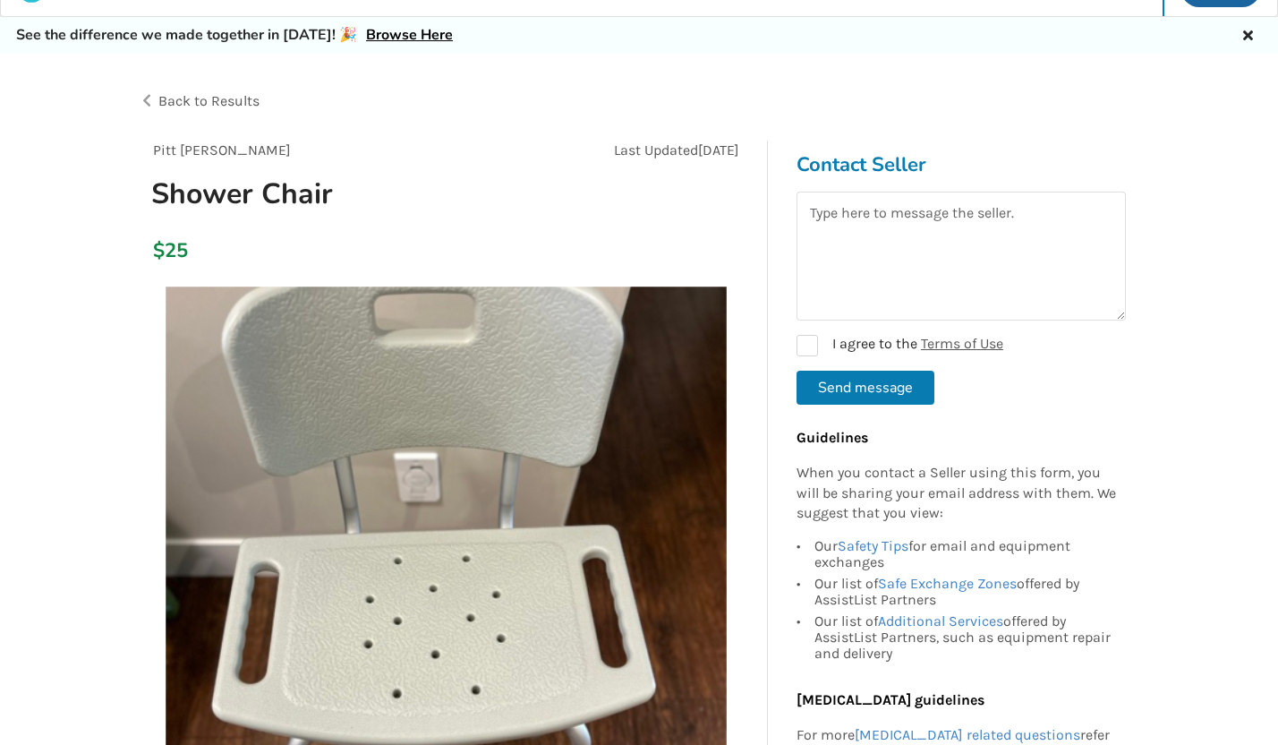
click at [243, 90] on div "Back to Results" at bounding box center [389, 101] width 501 height 50
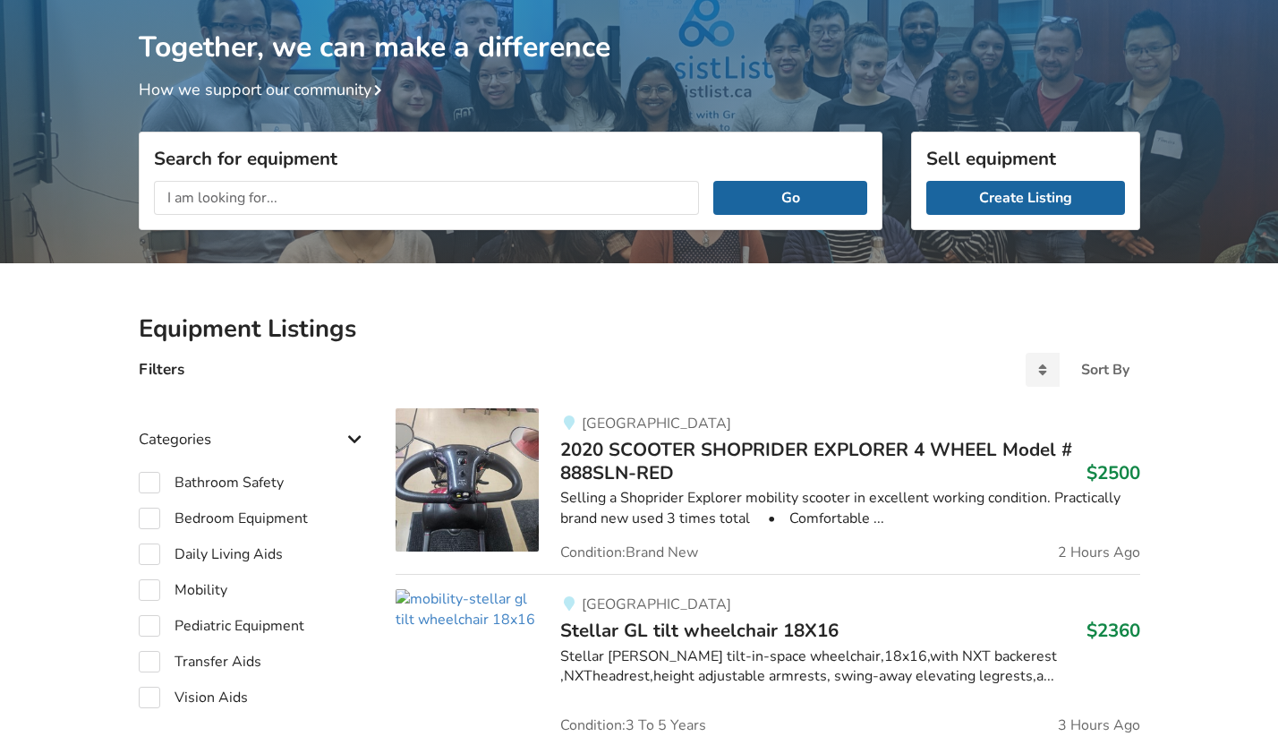
scroll to position [139, 0]
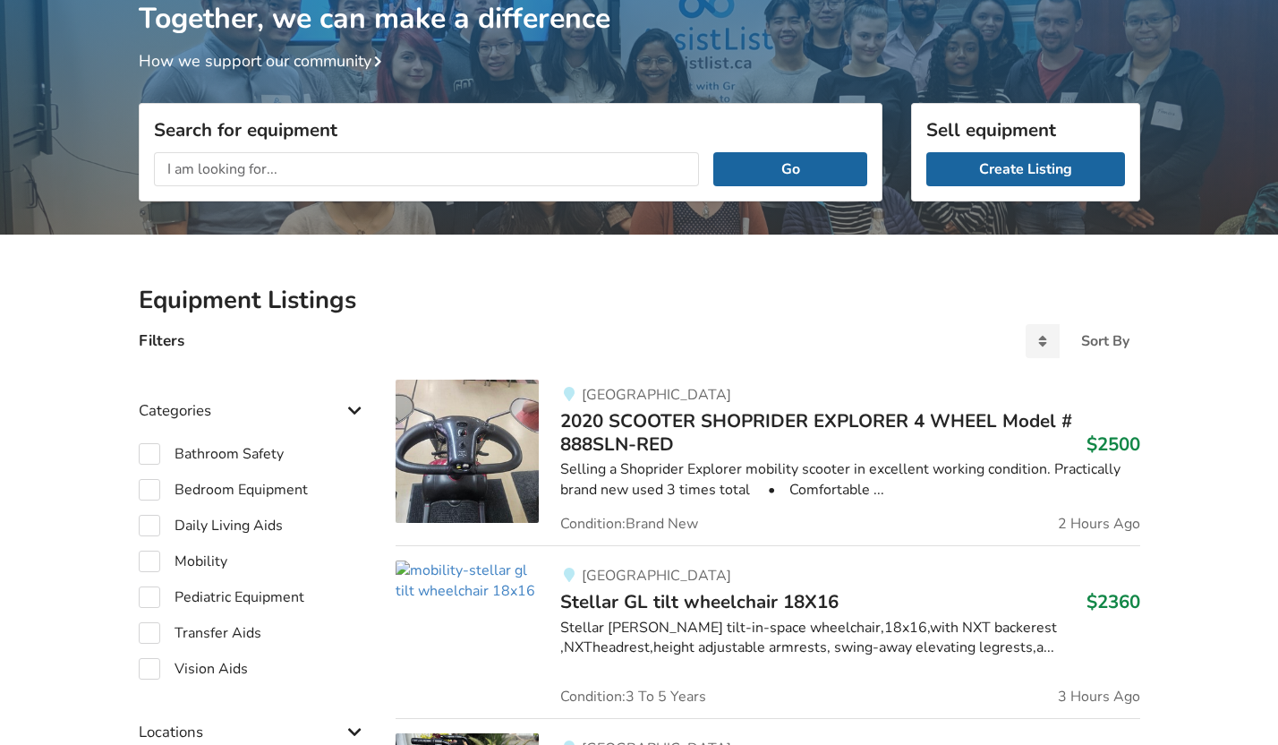
click at [642, 435] on span "2020 SCOOTER SHOPRIDER EXPLORER 4 WHEEL Model # 888SLN-RED" at bounding box center [816, 432] width 512 height 48
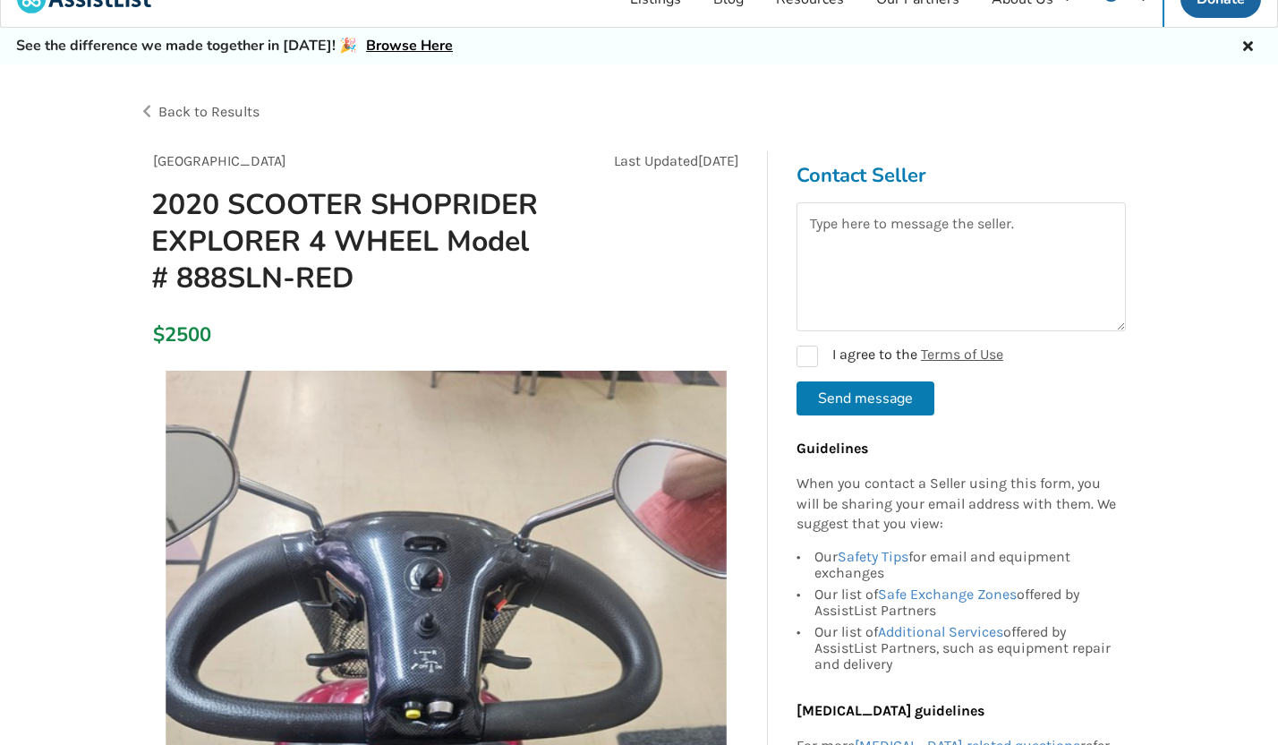
click at [235, 107] on span "Back to Results" at bounding box center [208, 111] width 101 height 17
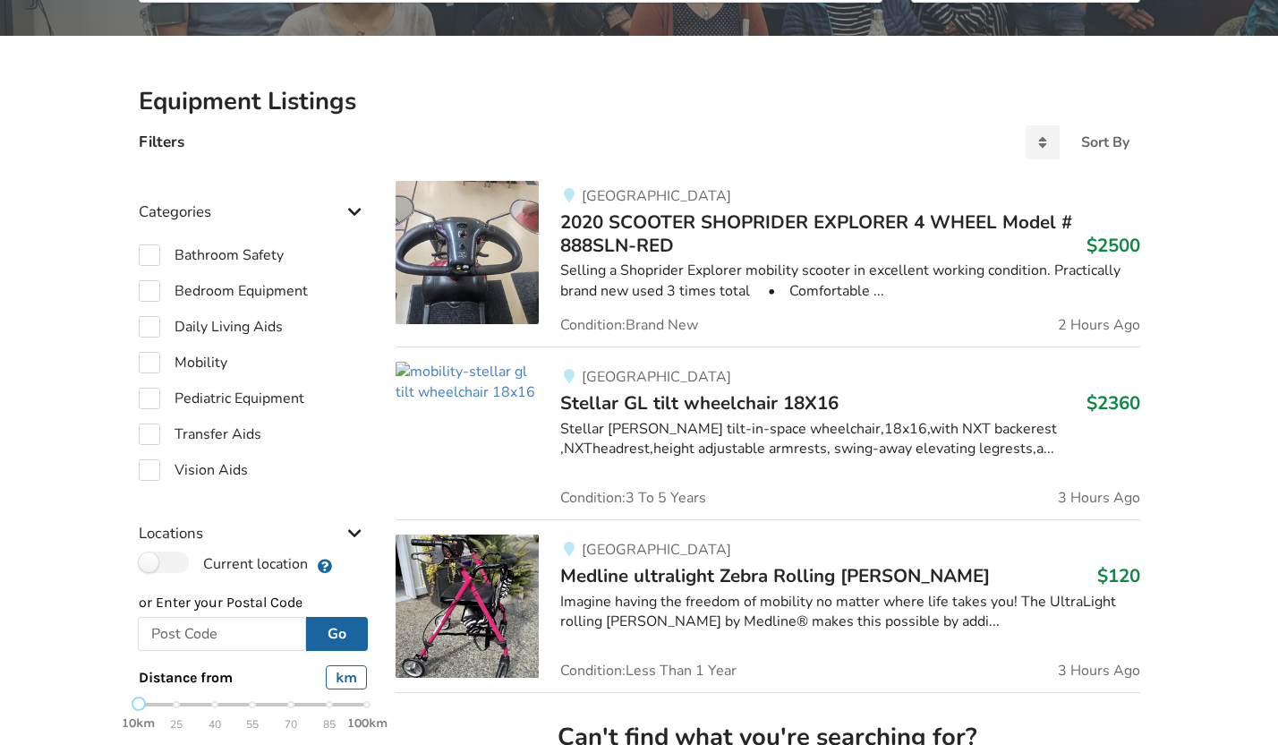
scroll to position [363, 0]
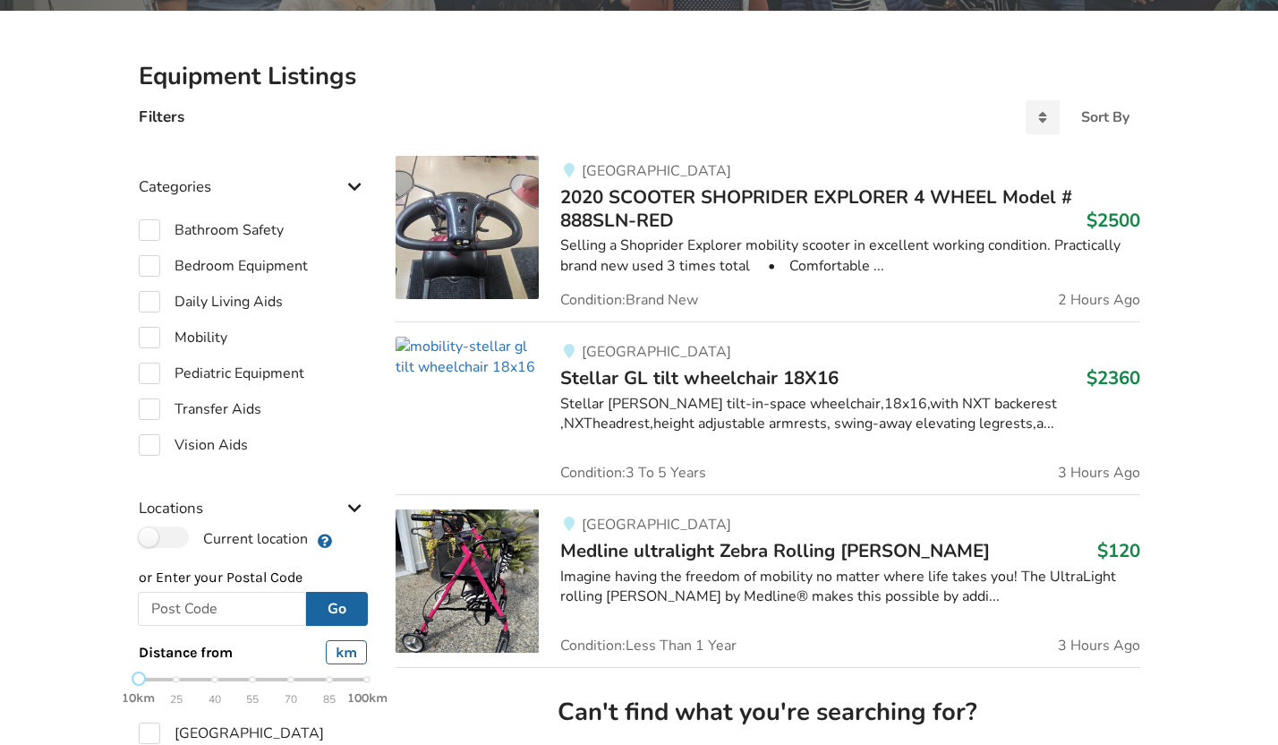
click at [596, 388] on span "Stellar GL tilt wheelchair 18X16" at bounding box center [699, 377] width 278 height 25
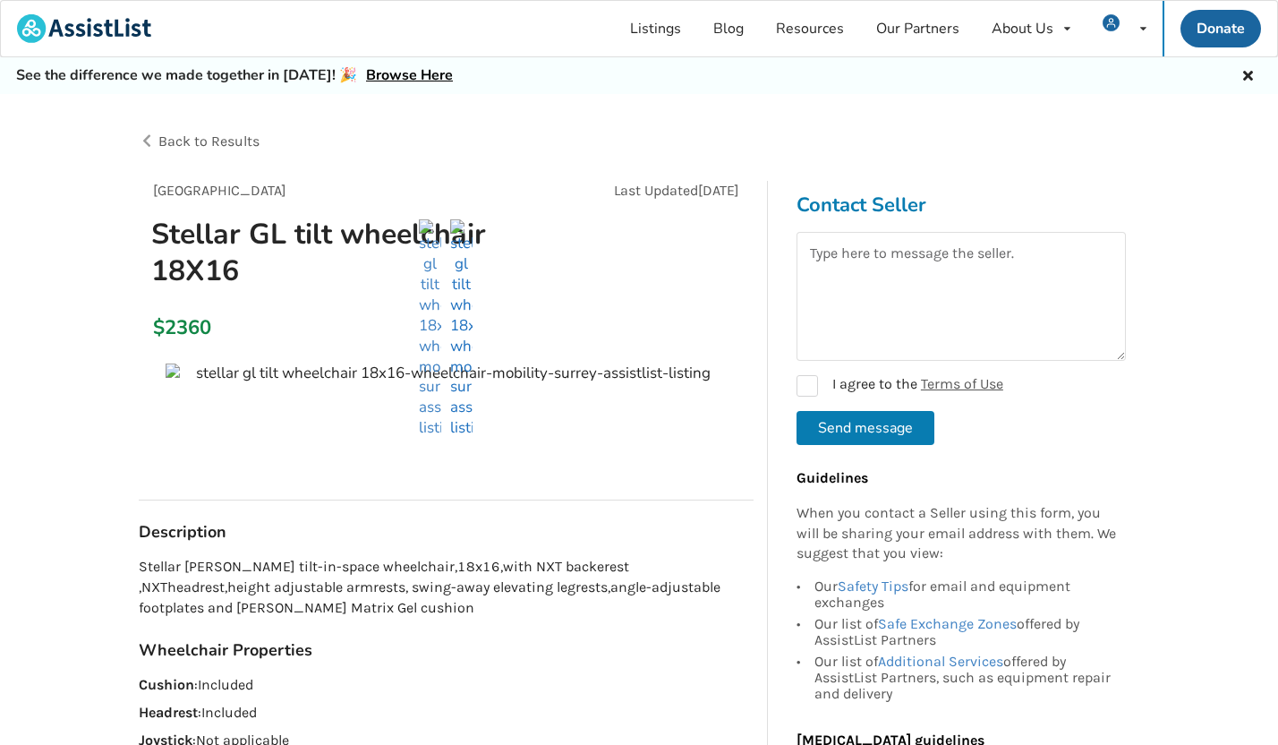
click at [455, 360] on img at bounding box center [461, 328] width 22 height 219
click at [243, 139] on span "Back to Results" at bounding box center [208, 140] width 101 height 17
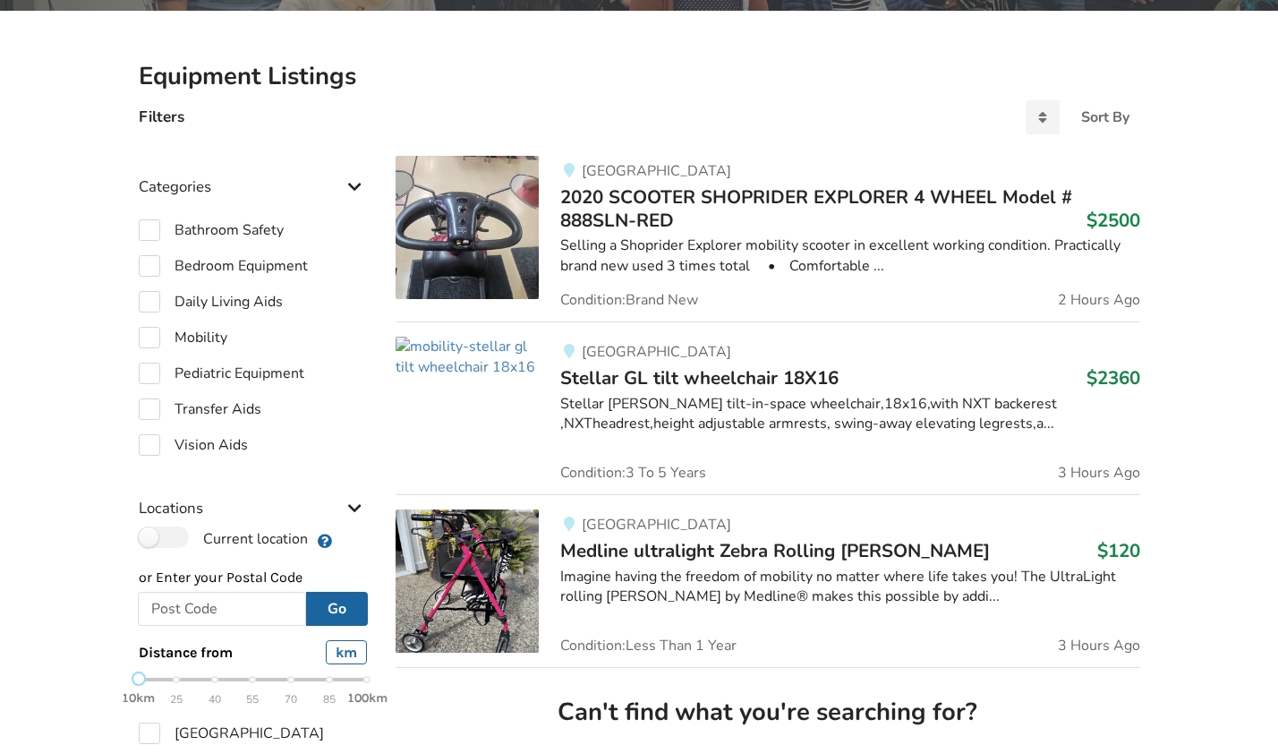
click at [597, 549] on span "Medline ultralight Zebra Rolling [PERSON_NAME]" at bounding box center [775, 550] width 430 height 25
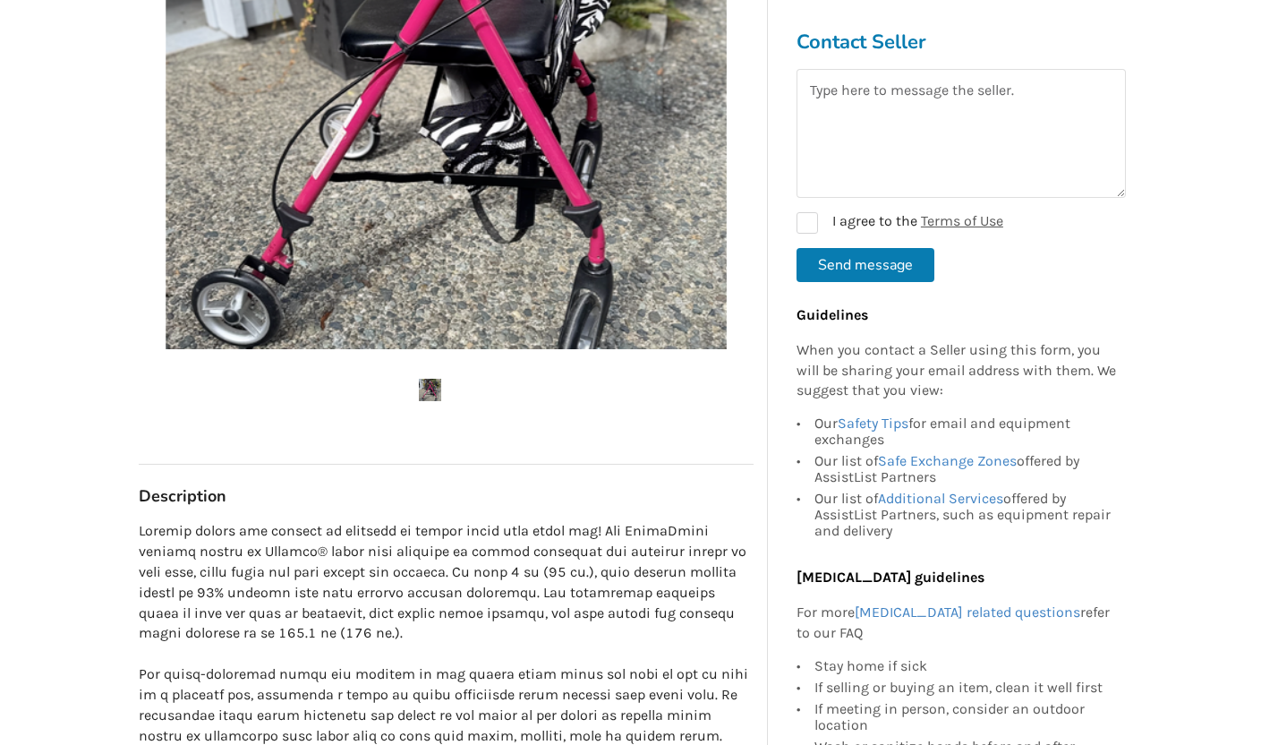
scroll to position [200, 0]
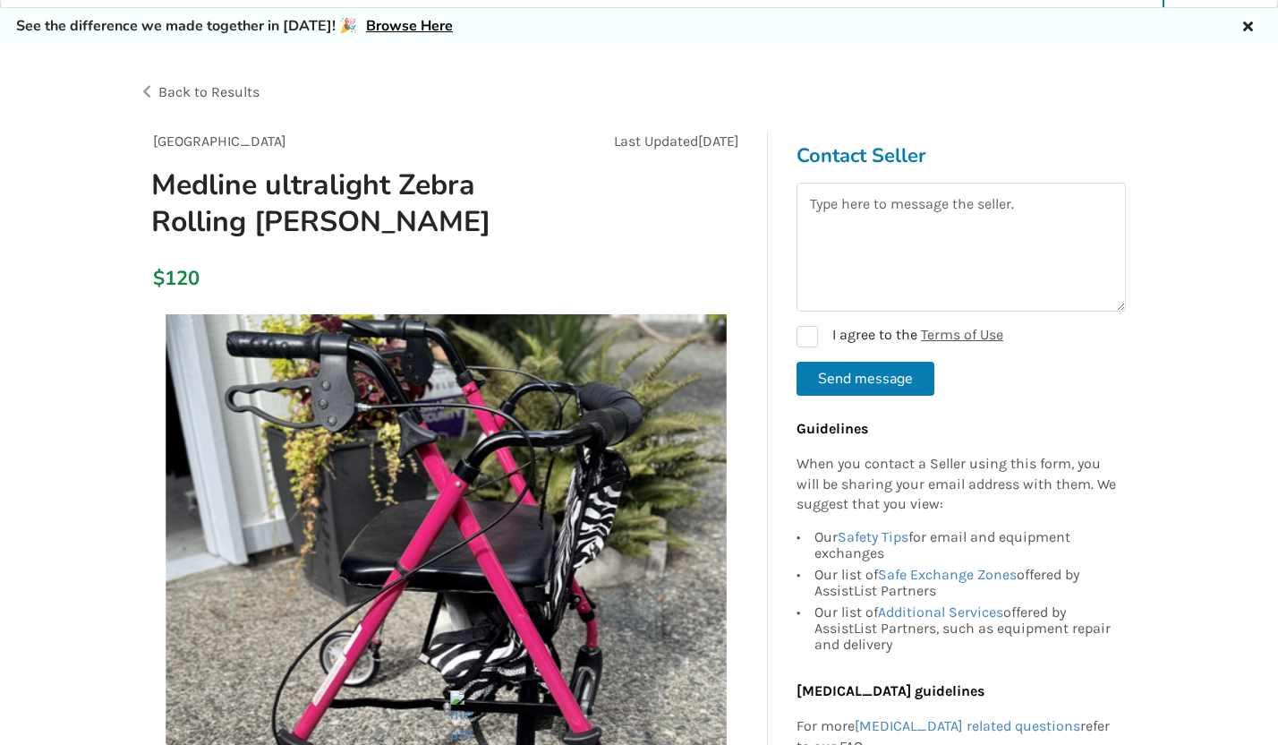
click at [198, 94] on span "Back to Results" at bounding box center [208, 91] width 101 height 17
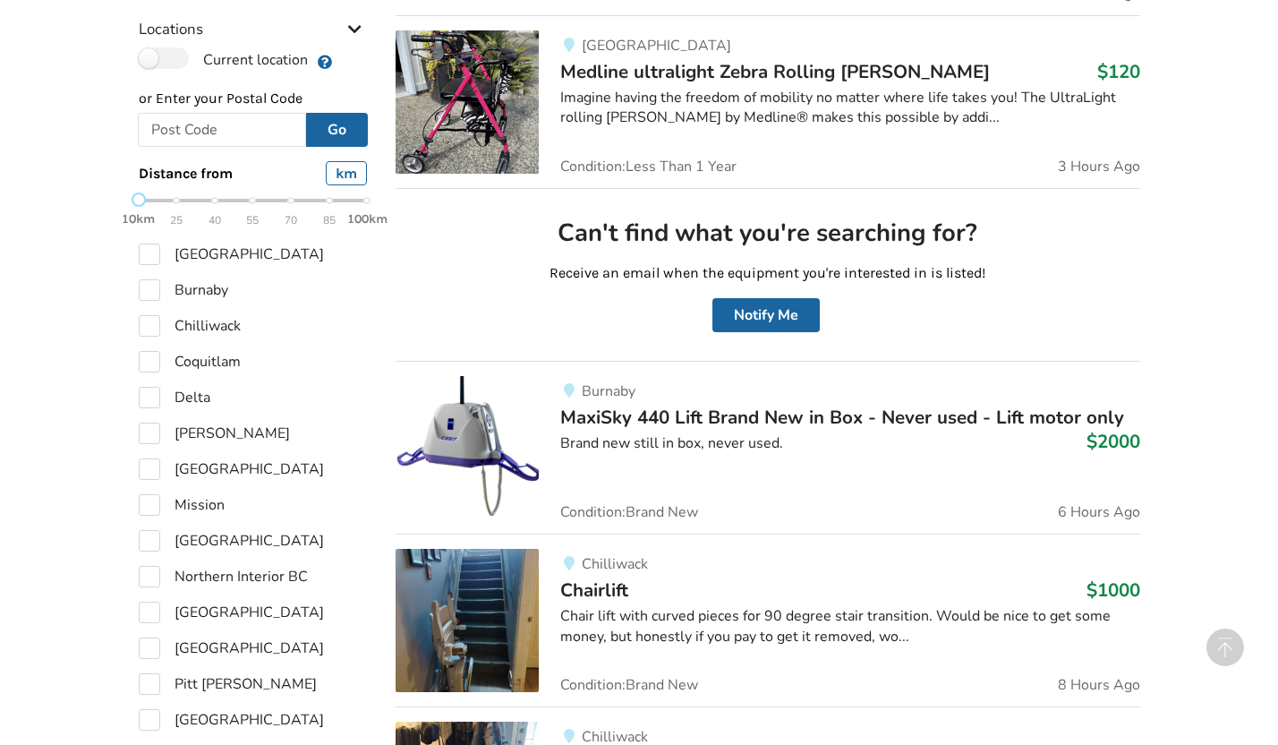
scroll to position [869, 0]
